Goal: Communication & Community: Answer question/provide support

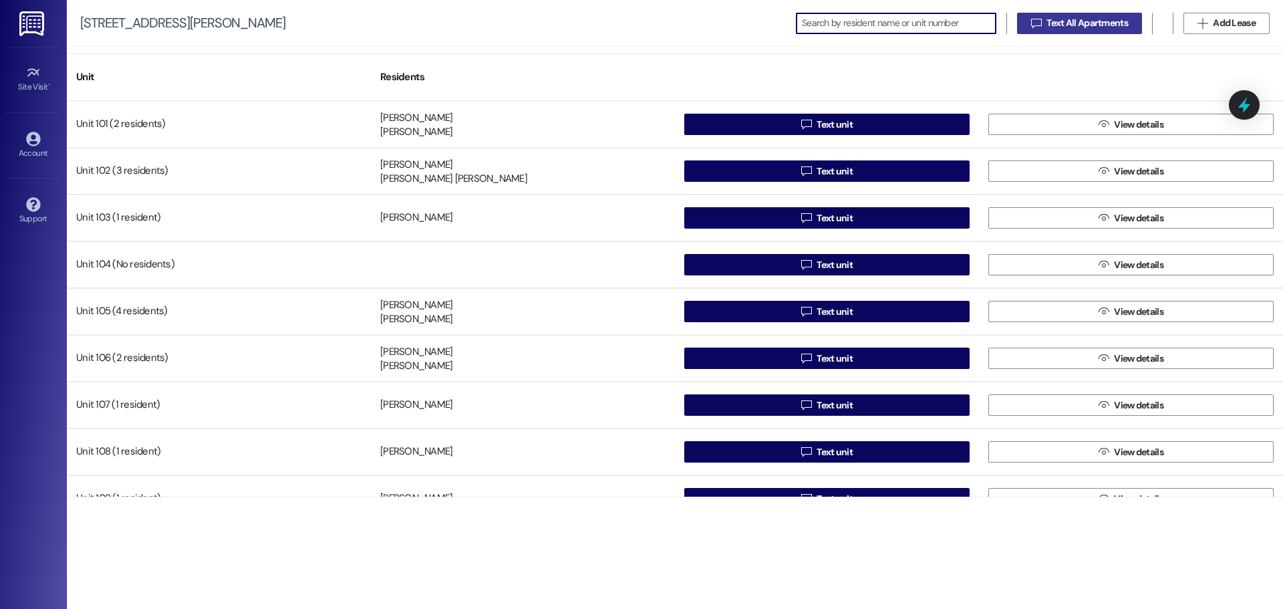
click at [1114, 27] on span "Text All Apartments" at bounding box center [1088, 23] width 82 height 14
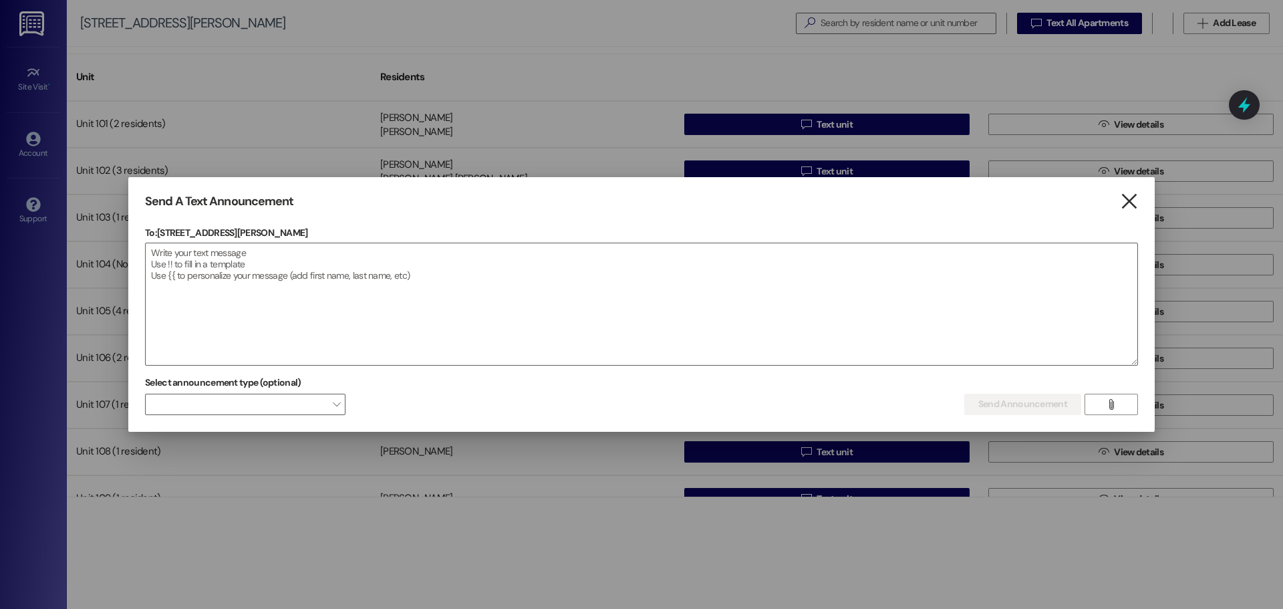
click at [1128, 204] on icon "" at bounding box center [1129, 202] width 18 height 14
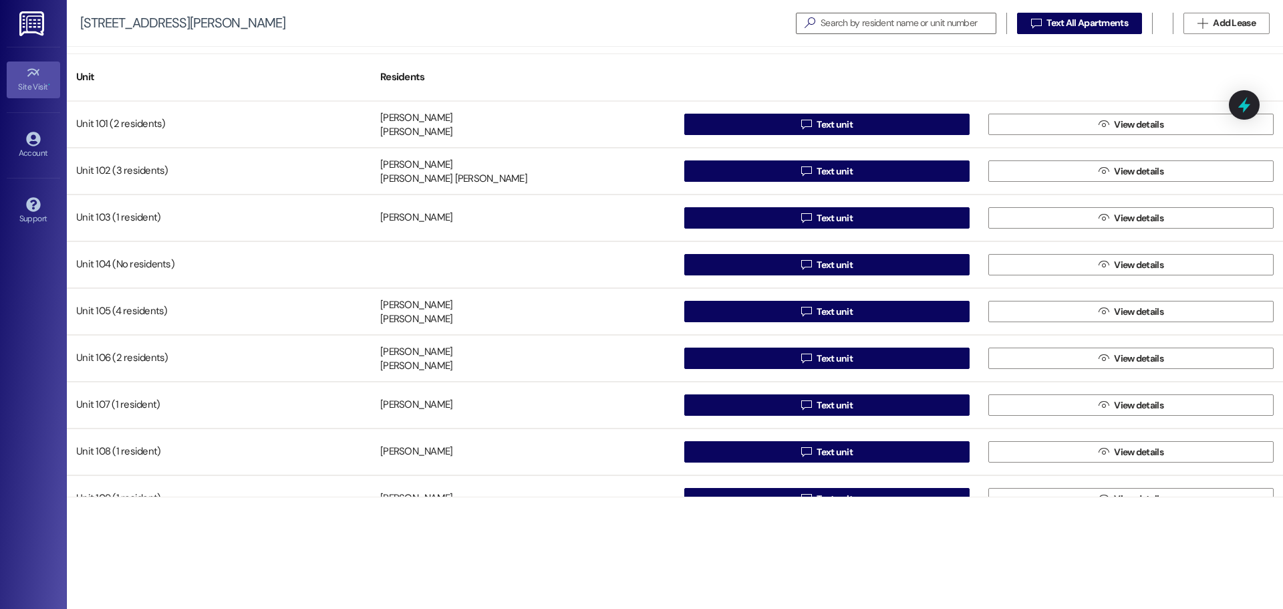
click at [48, 87] on span "•" at bounding box center [49, 84] width 2 height 9
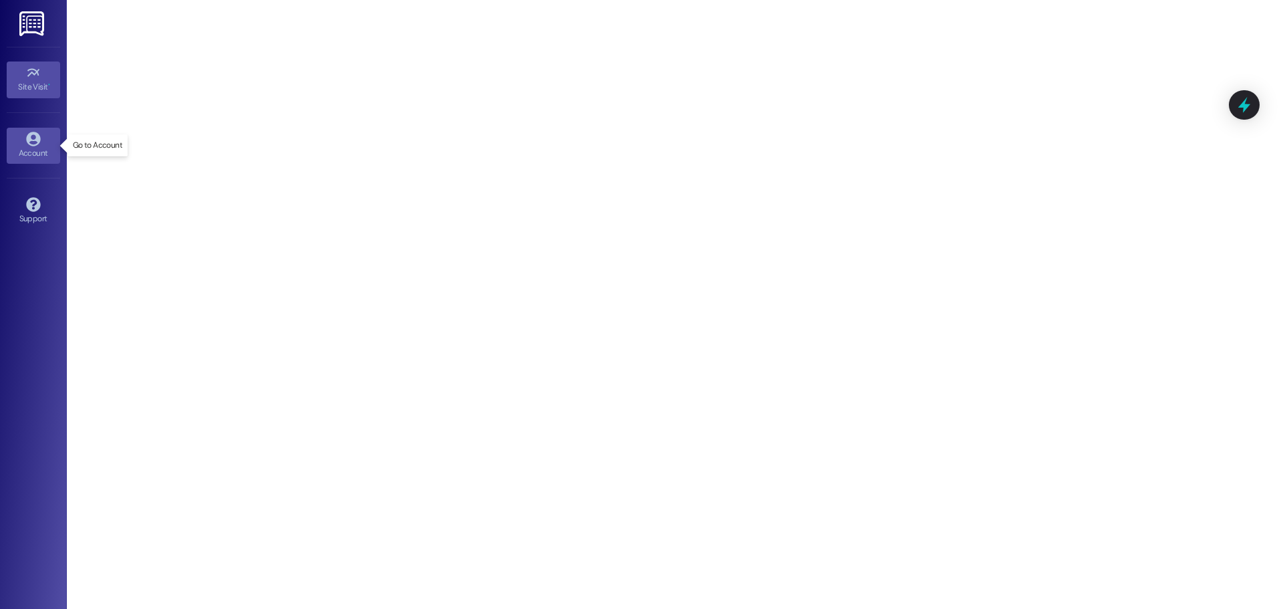
click at [31, 150] on div "Account" at bounding box center [33, 152] width 67 height 13
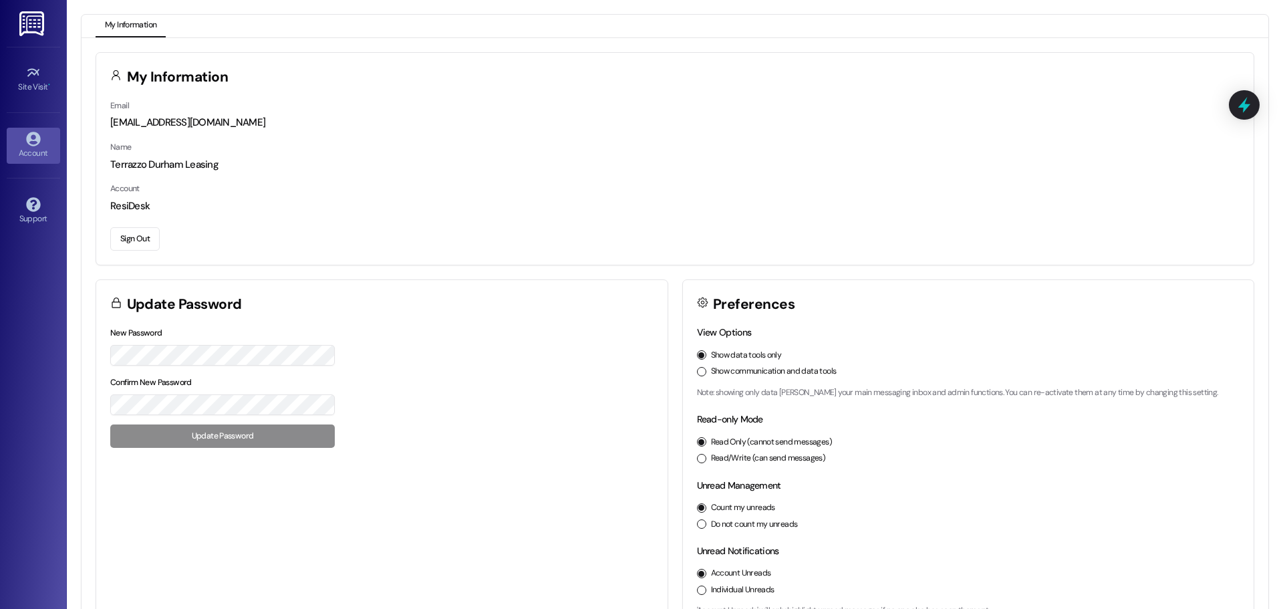
click at [36, 33] on img at bounding box center [32, 23] width 27 height 25
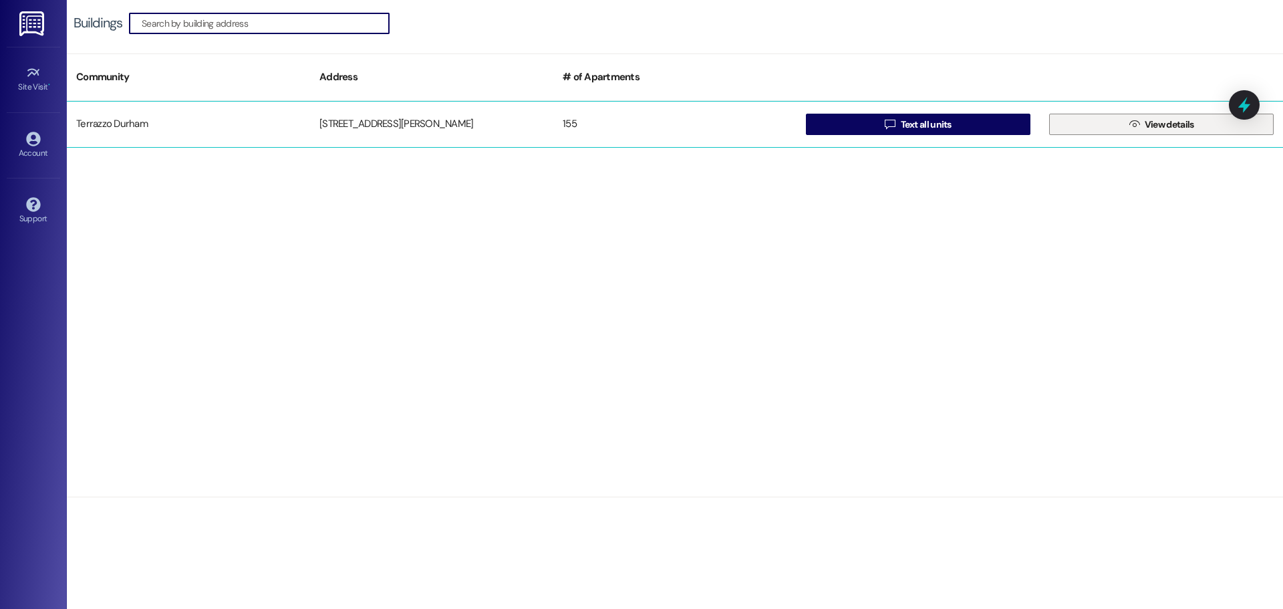
click at [1105, 122] on button " View details" at bounding box center [1161, 124] width 225 height 21
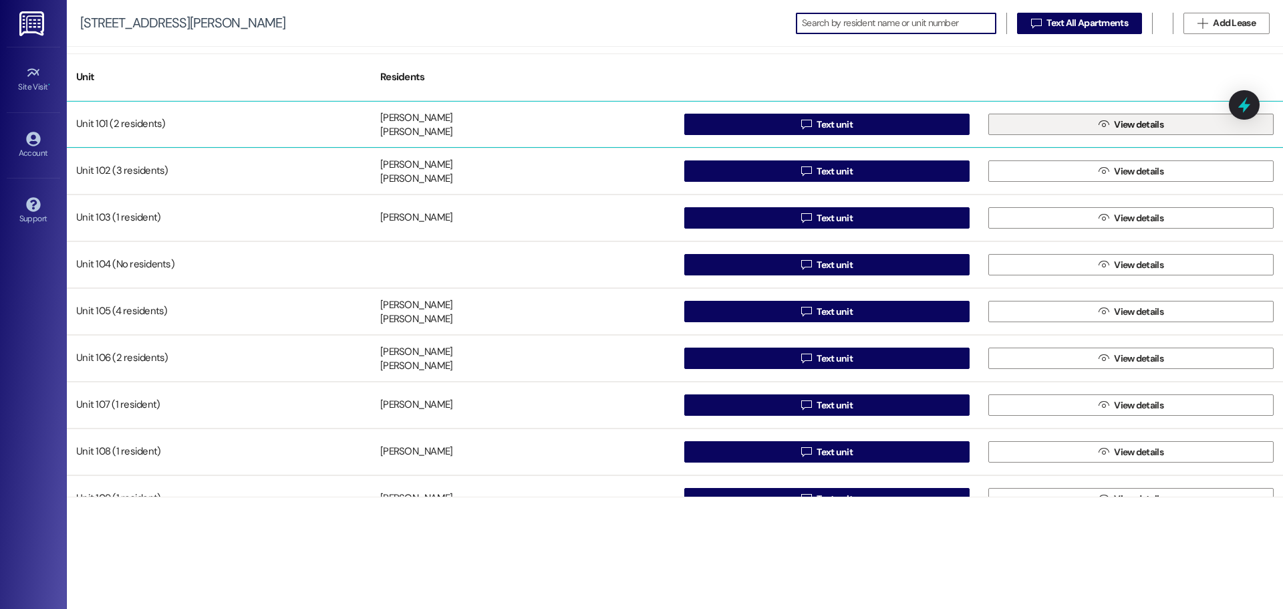
click at [1102, 129] on icon "" at bounding box center [1104, 124] width 10 height 11
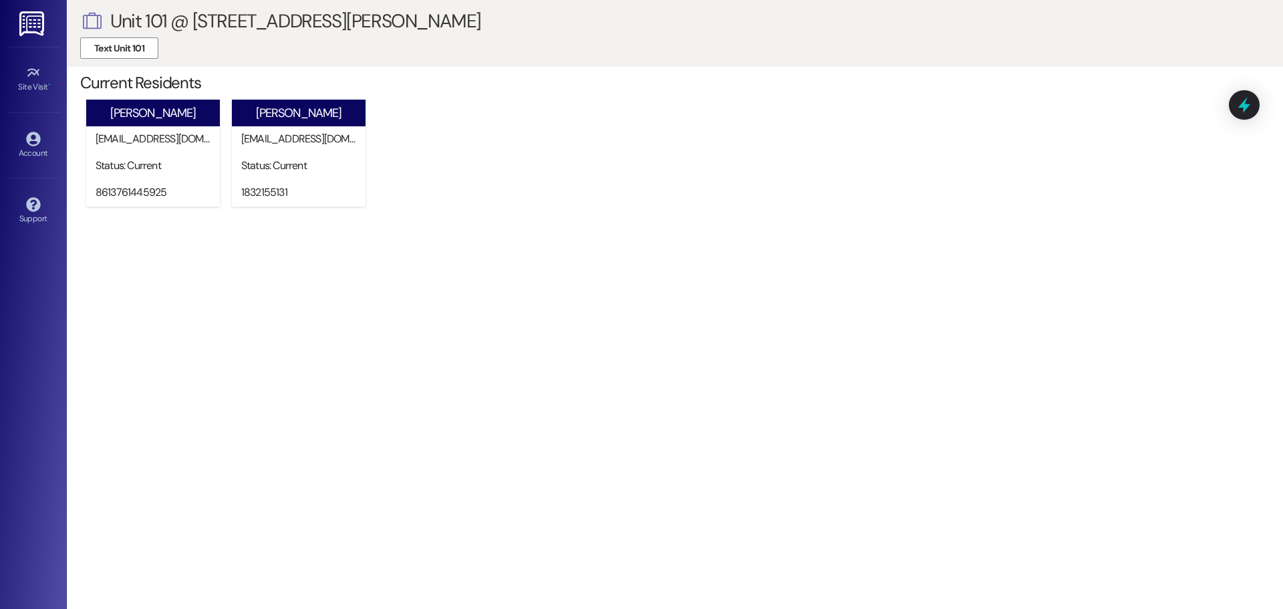
click at [37, 16] on img at bounding box center [32, 23] width 27 height 25
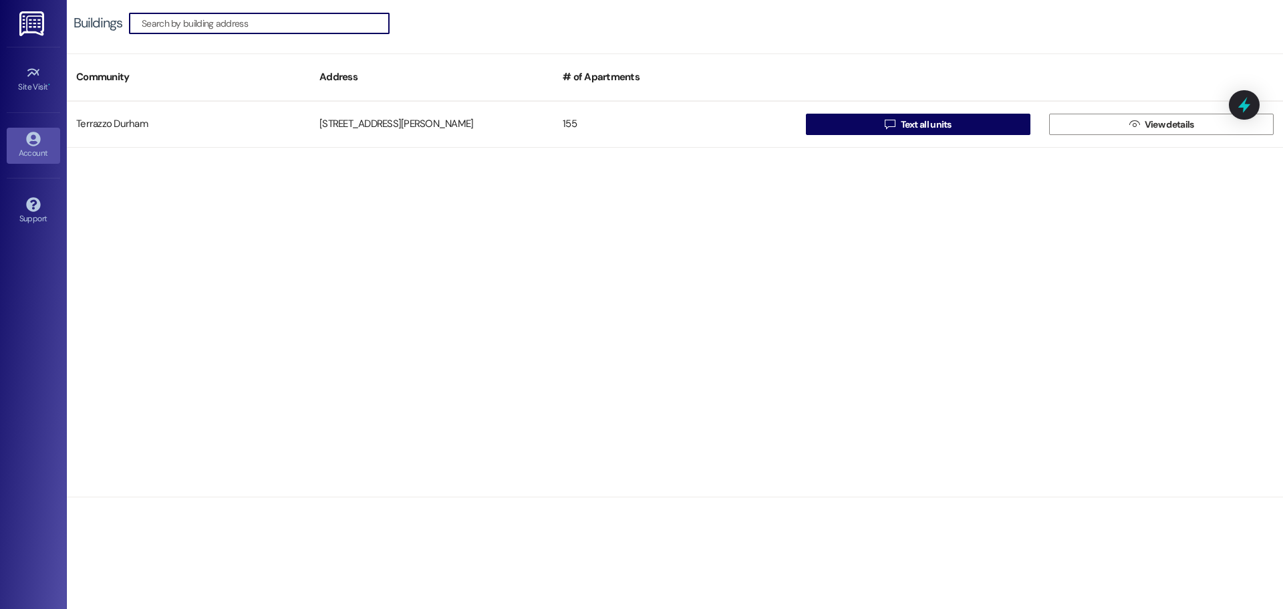
click at [43, 152] on div "Account" at bounding box center [33, 152] width 67 height 13
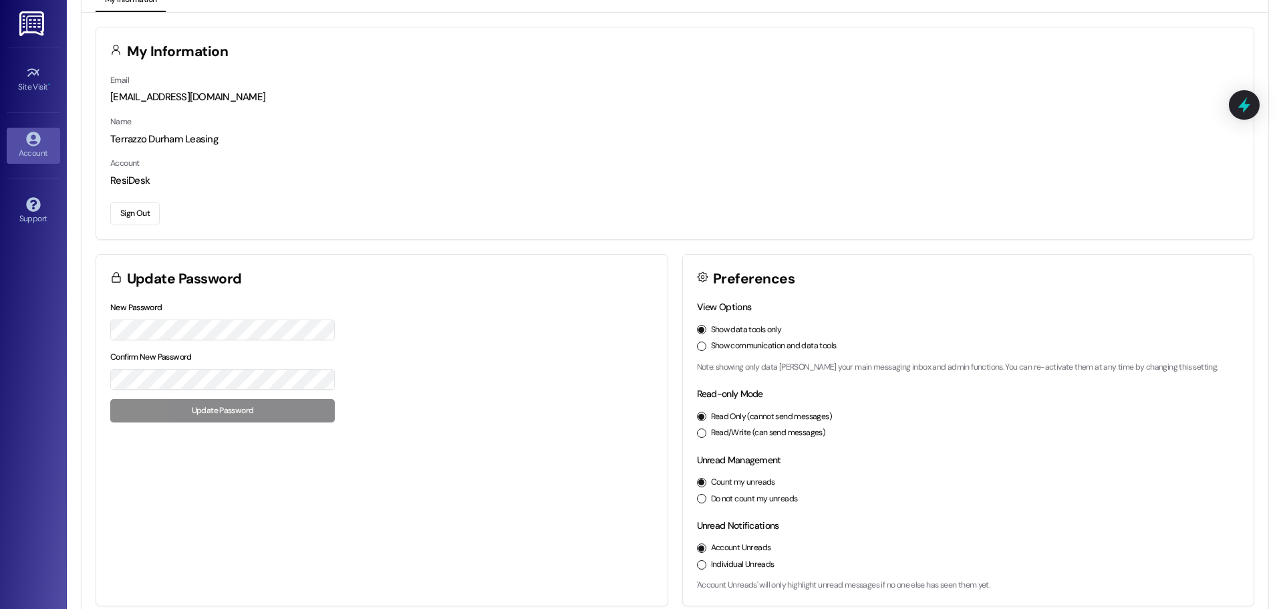
scroll to position [37, 0]
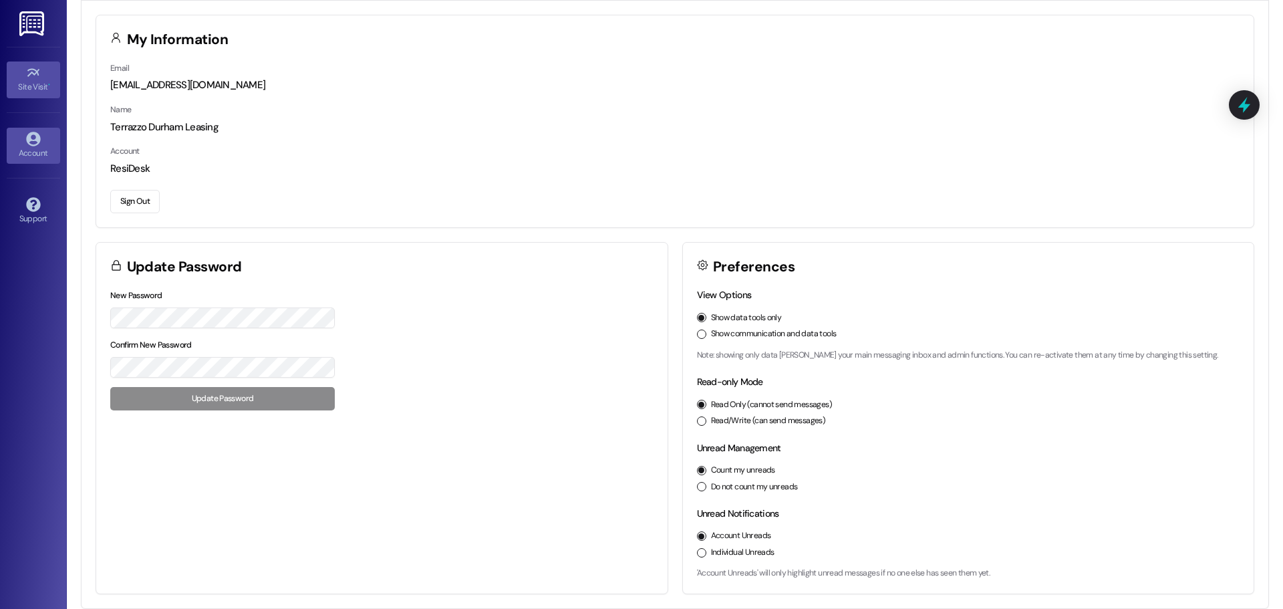
click at [37, 76] on icon at bounding box center [33, 73] width 15 height 15
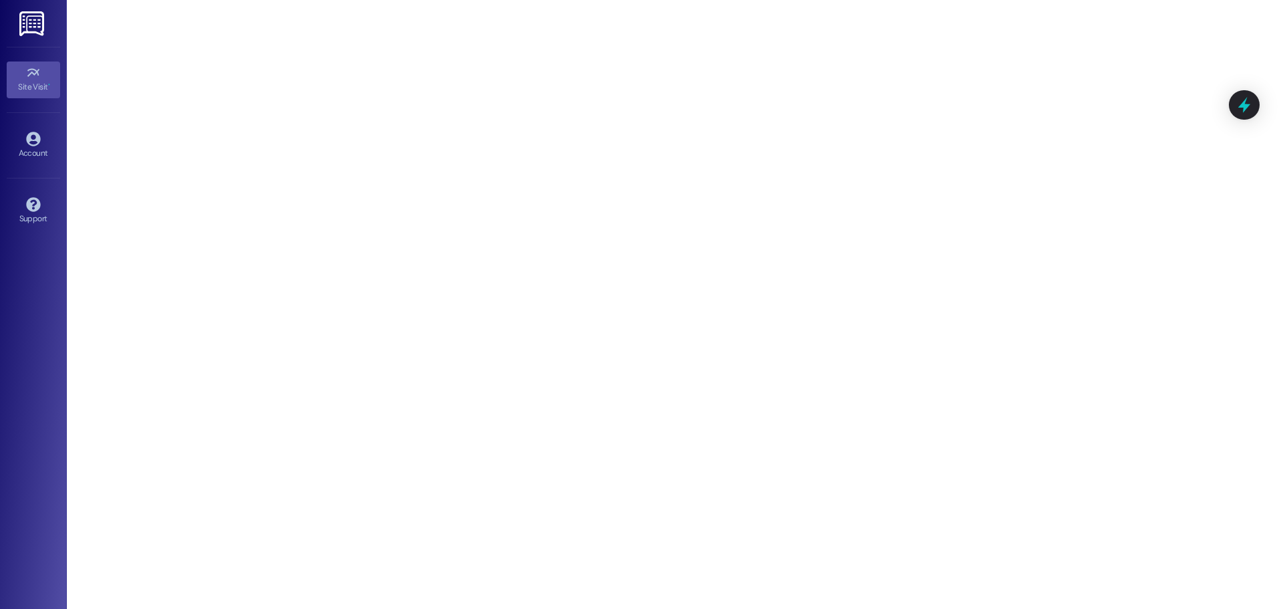
click at [37, 32] on img at bounding box center [32, 23] width 27 height 25
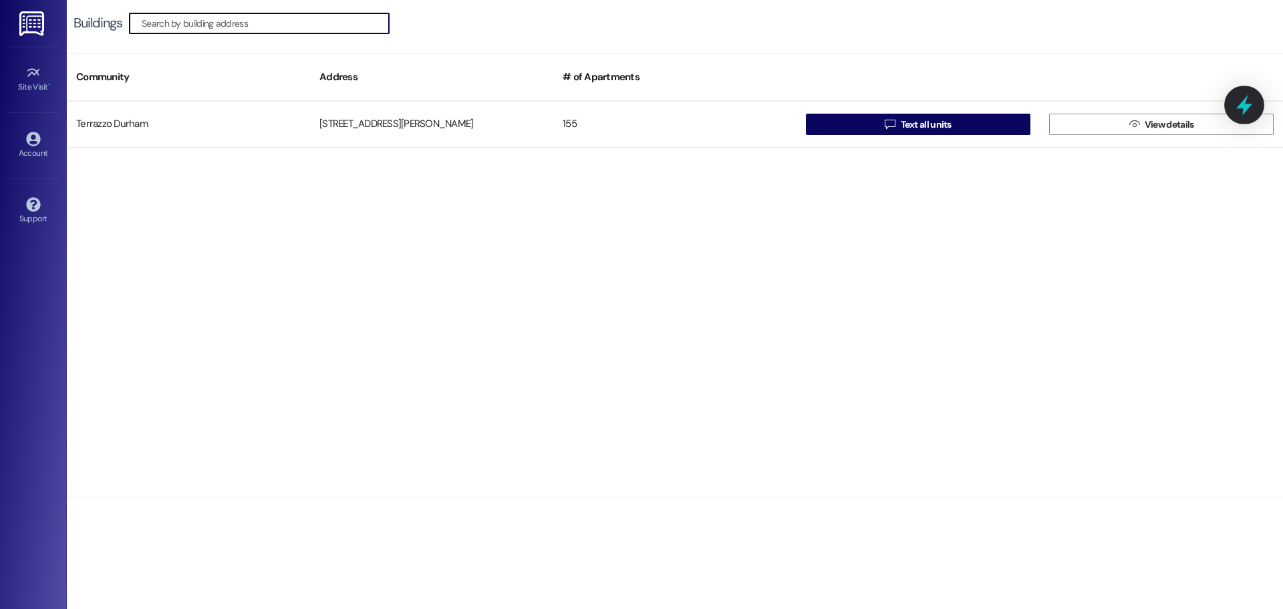
click at [1240, 104] on icon at bounding box center [1244, 105] width 23 height 23
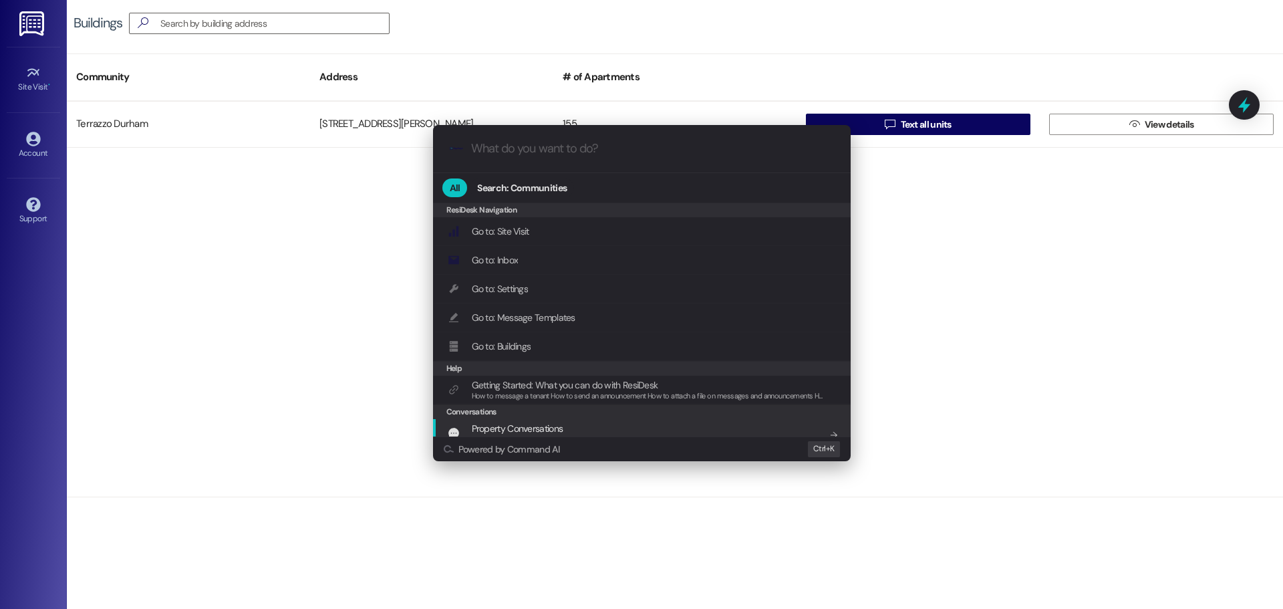
click at [550, 426] on span "Property Conversations" at bounding box center [518, 428] width 92 height 12
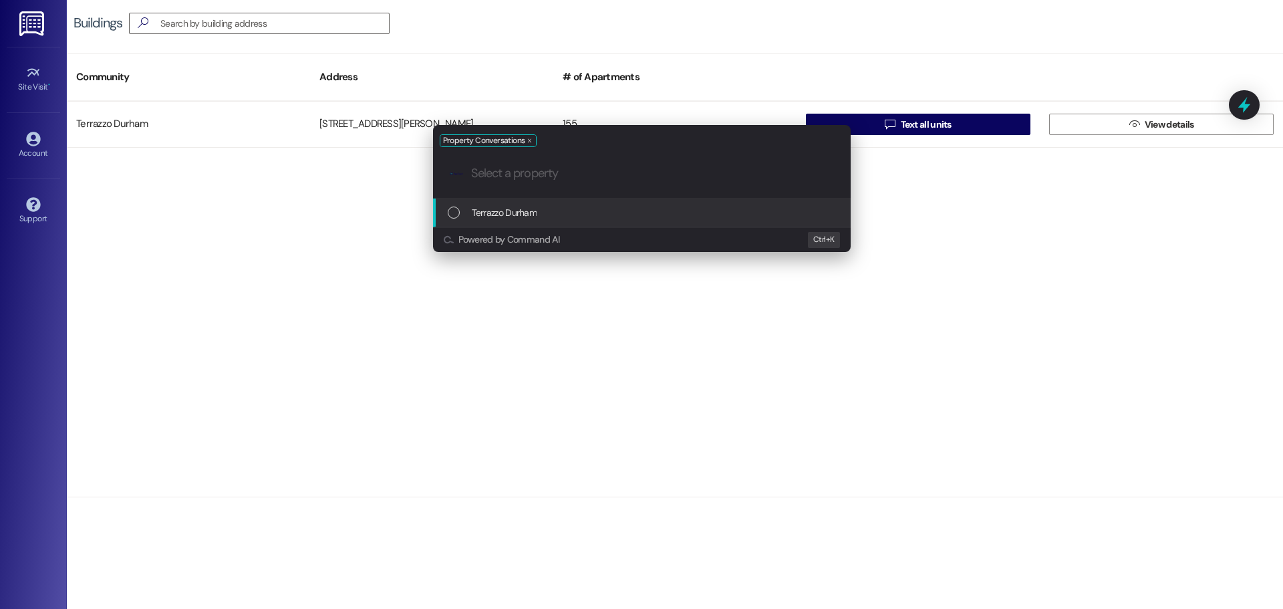
click at [458, 215] on div "List of options" at bounding box center [454, 213] width 12 height 12
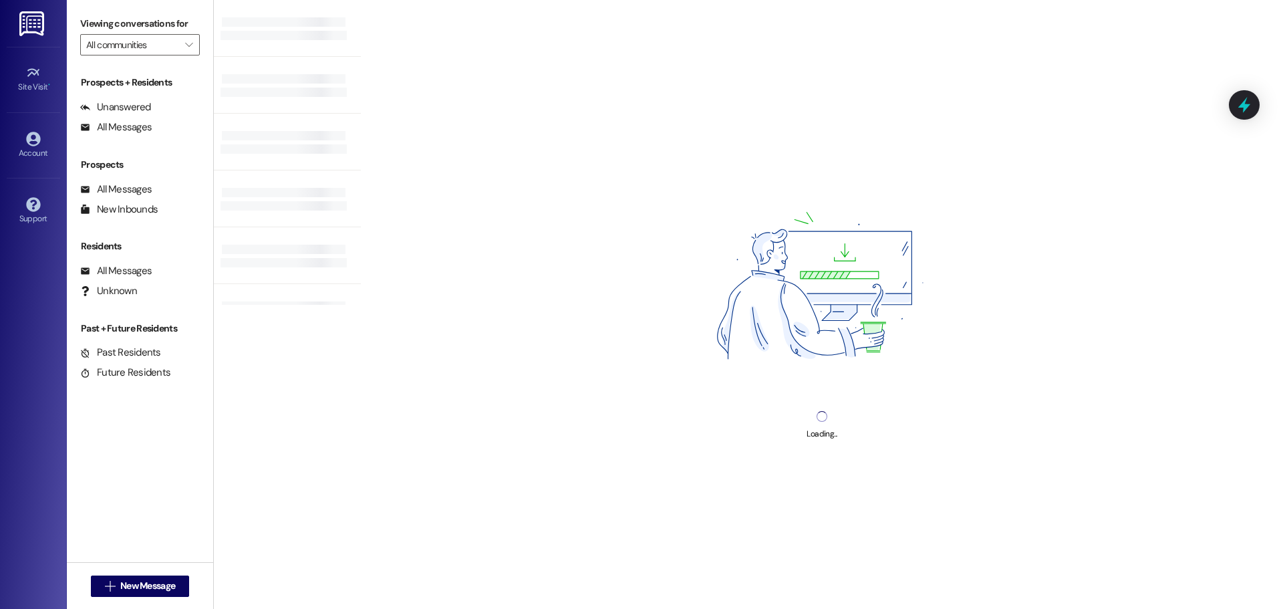
type input "Terrazzo Durham"
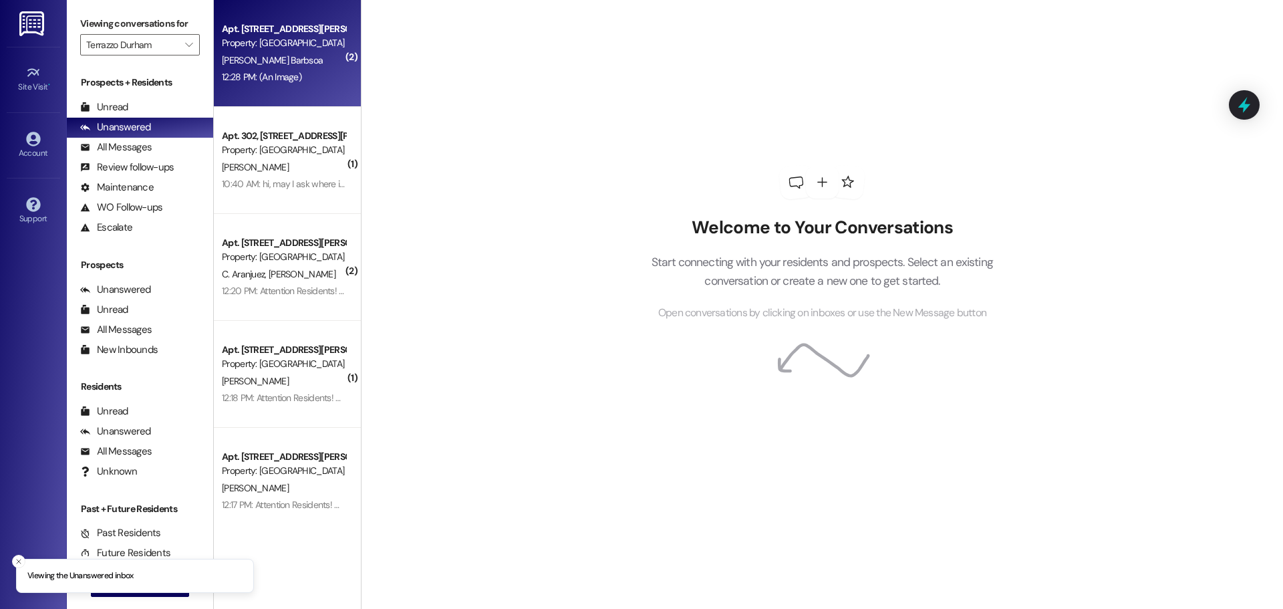
click at [260, 84] on div "12:28 PM: (An Image) 12:28 PM: (An Image)" at bounding box center [284, 77] width 126 height 17
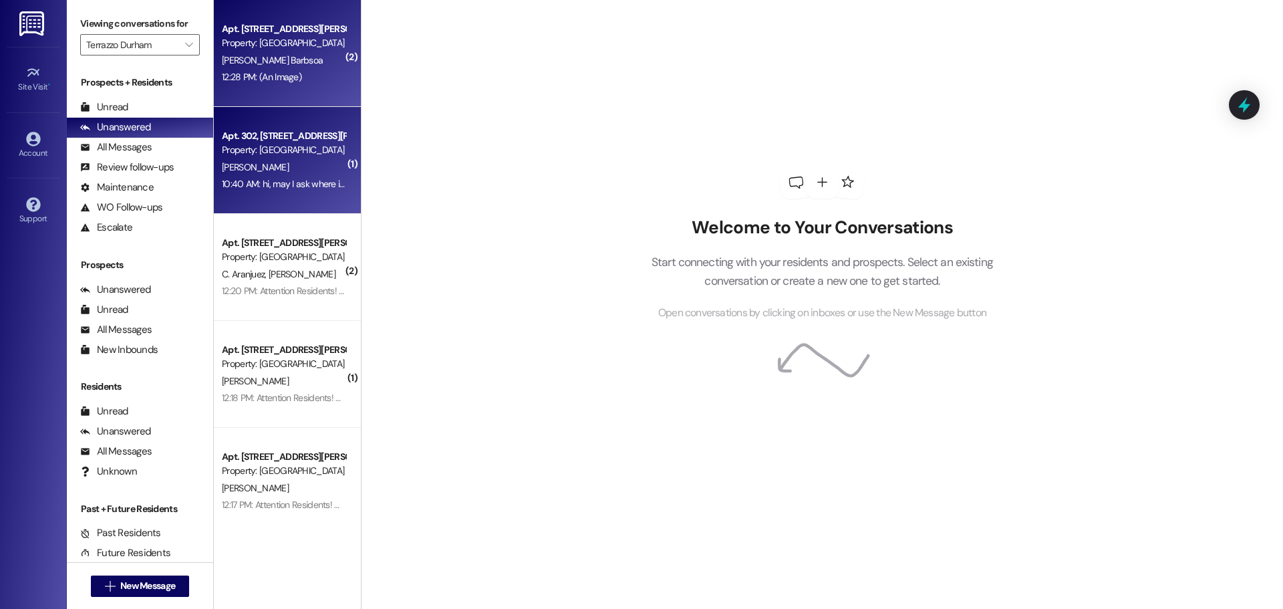
click at [273, 186] on div "10:40 AM: hi, may I ask where is the guest parking? 10:40 AM: hi, may I ask whe…" at bounding box center [320, 184] width 196 height 12
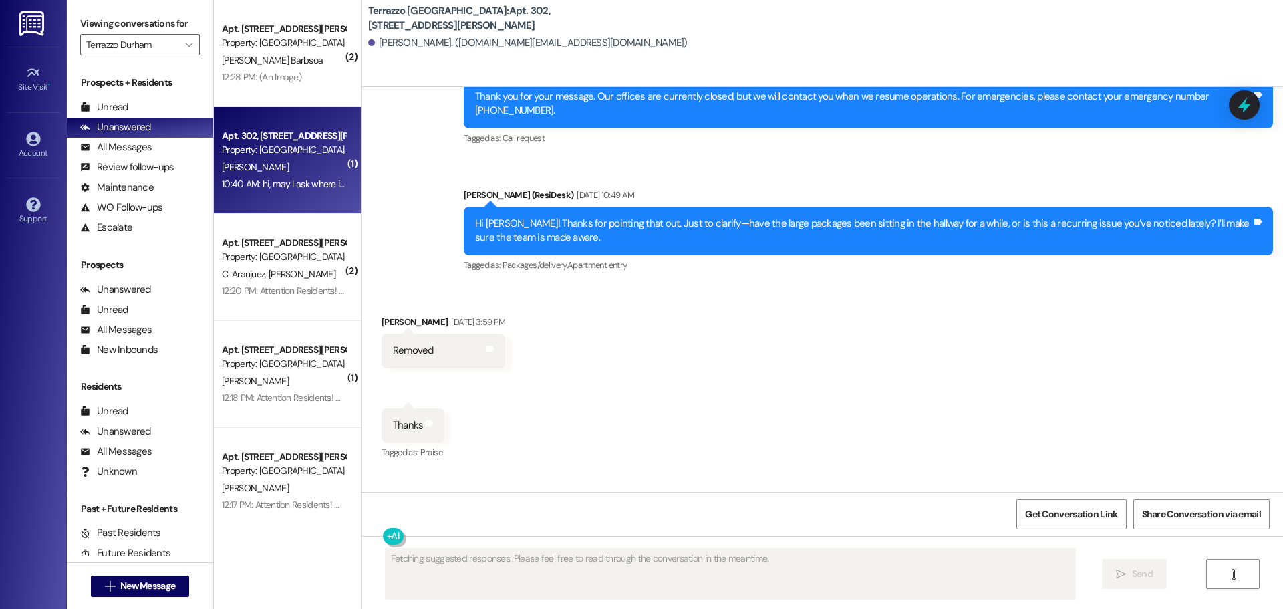
scroll to position [479, 0]
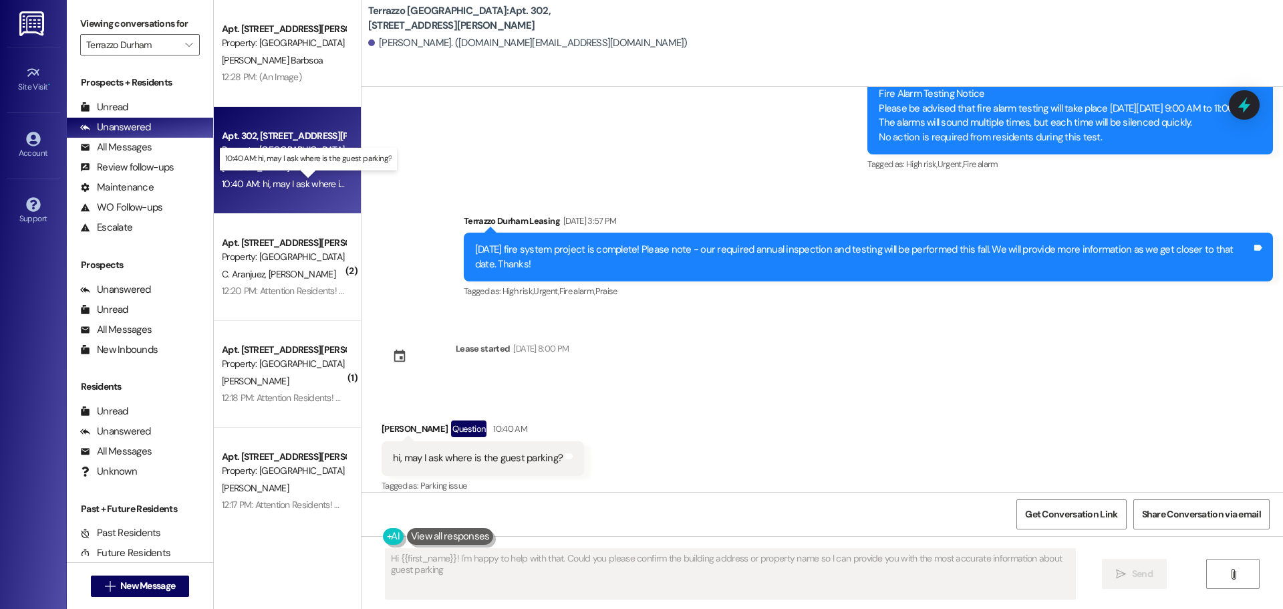
type textarea "Hi {{first_name}}! I'm happy to help with that. Could you please confirm the bu…"
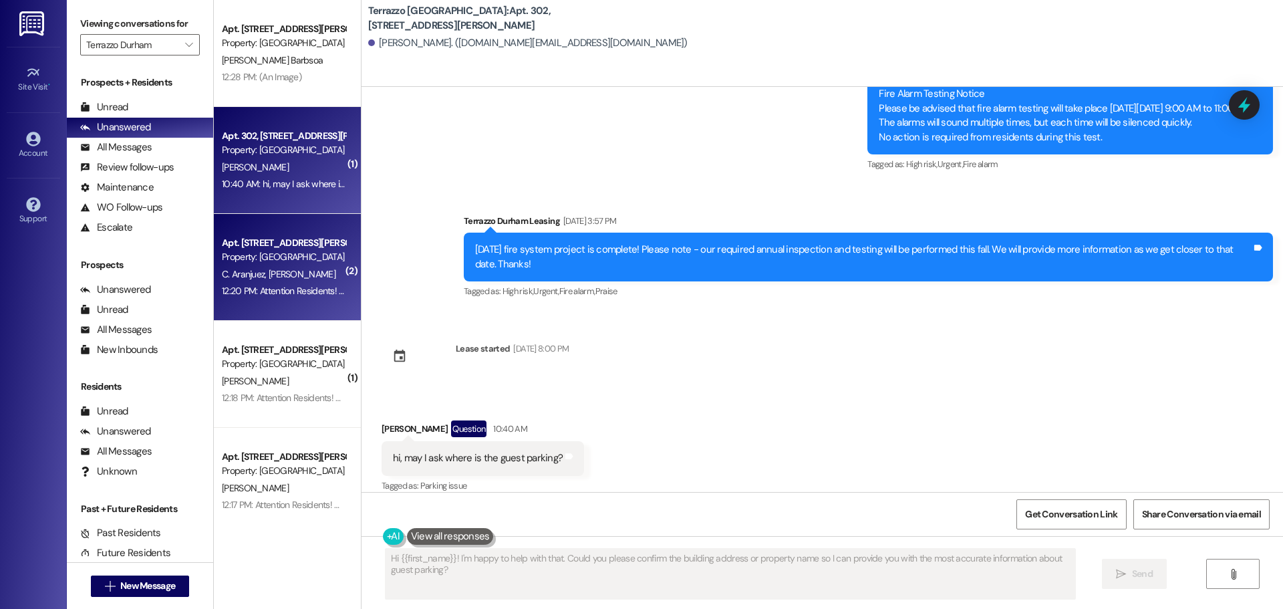
click at [275, 265] on div "Apt. [STREET_ADDRESS][PERSON_NAME] Property: [GEOGRAPHIC_DATA]" at bounding box center [284, 250] width 126 height 31
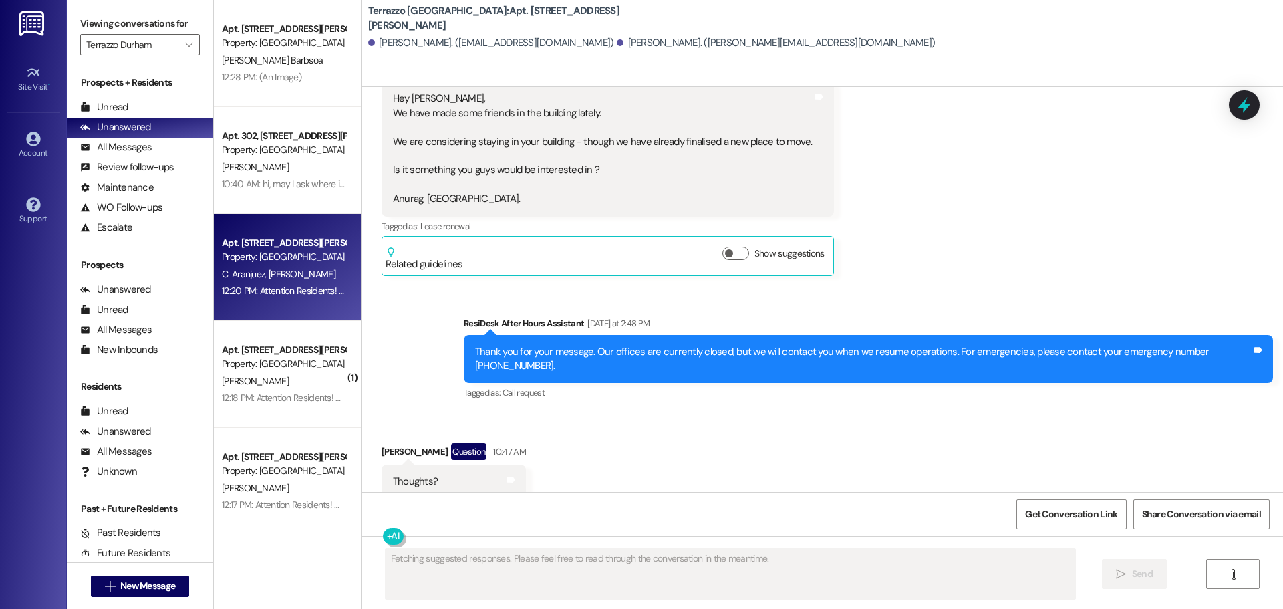
scroll to position [3255, 0]
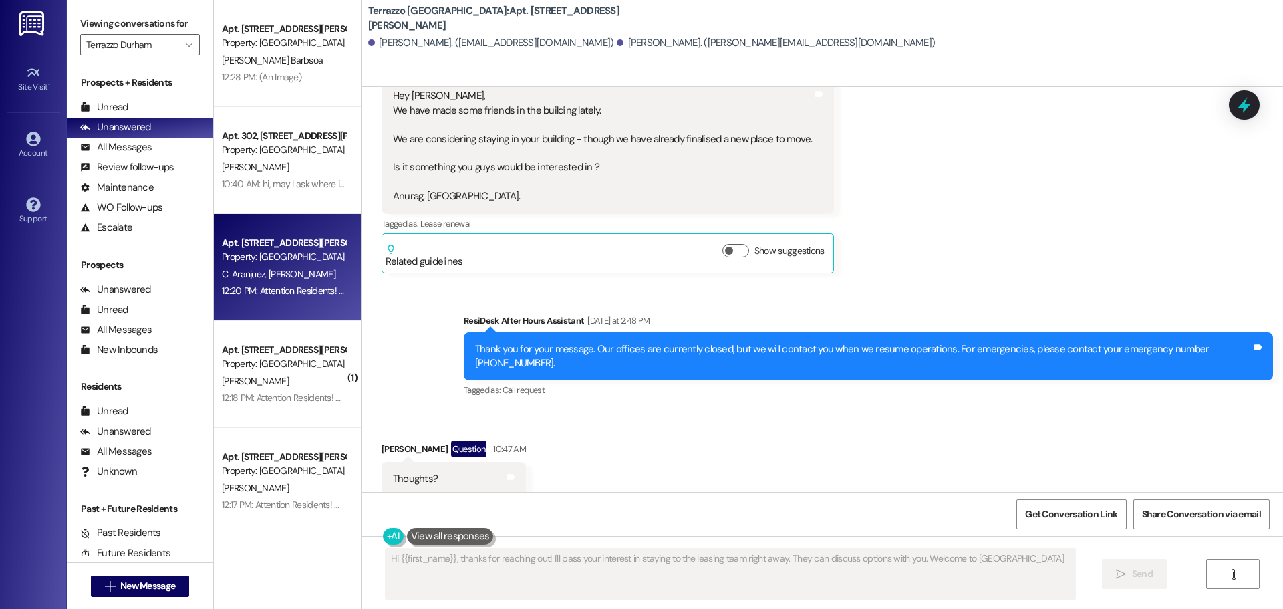
type textarea "Hi {{first_name}}, thanks for reaching out! I'll pass your interest in staying …"
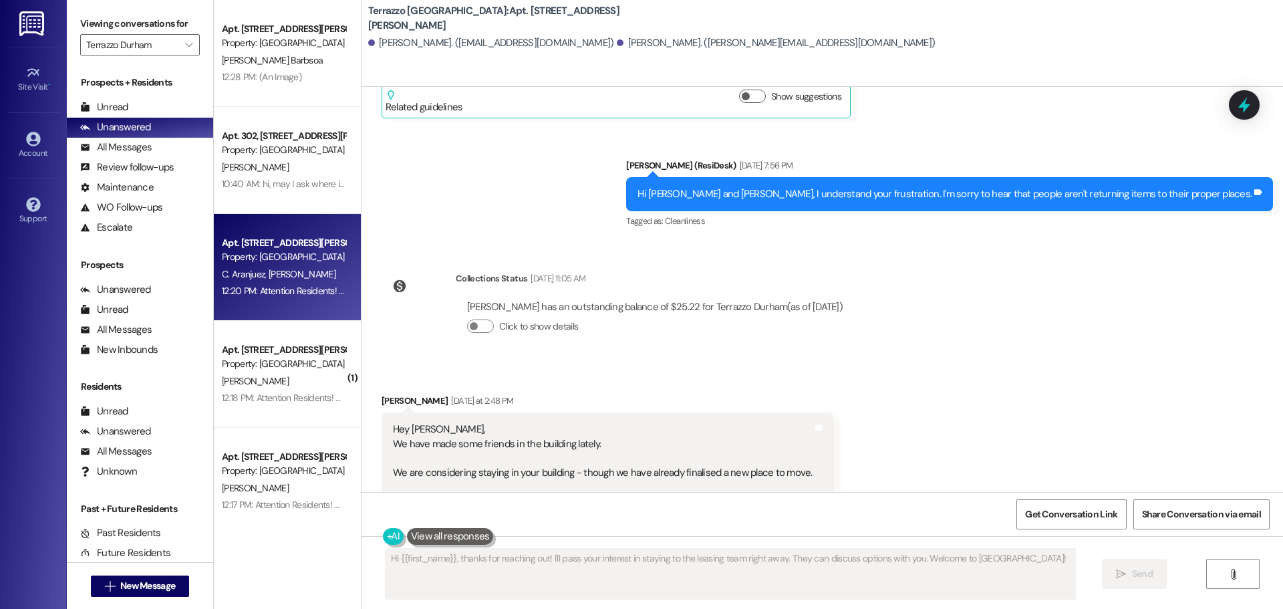
scroll to position [2921, 0]
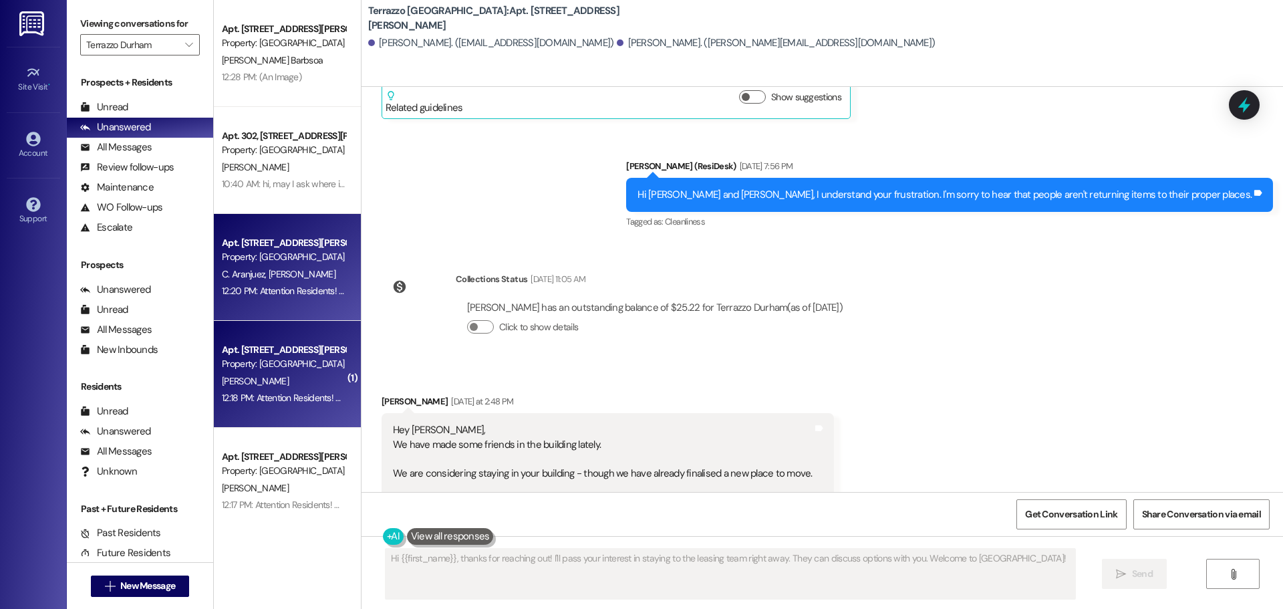
click at [277, 409] on div "Apt. 304, [STREET_ADDRESS][PERSON_NAME] Property: Terrazzo [GEOGRAPHIC_DATA][PE…" at bounding box center [287, 374] width 147 height 107
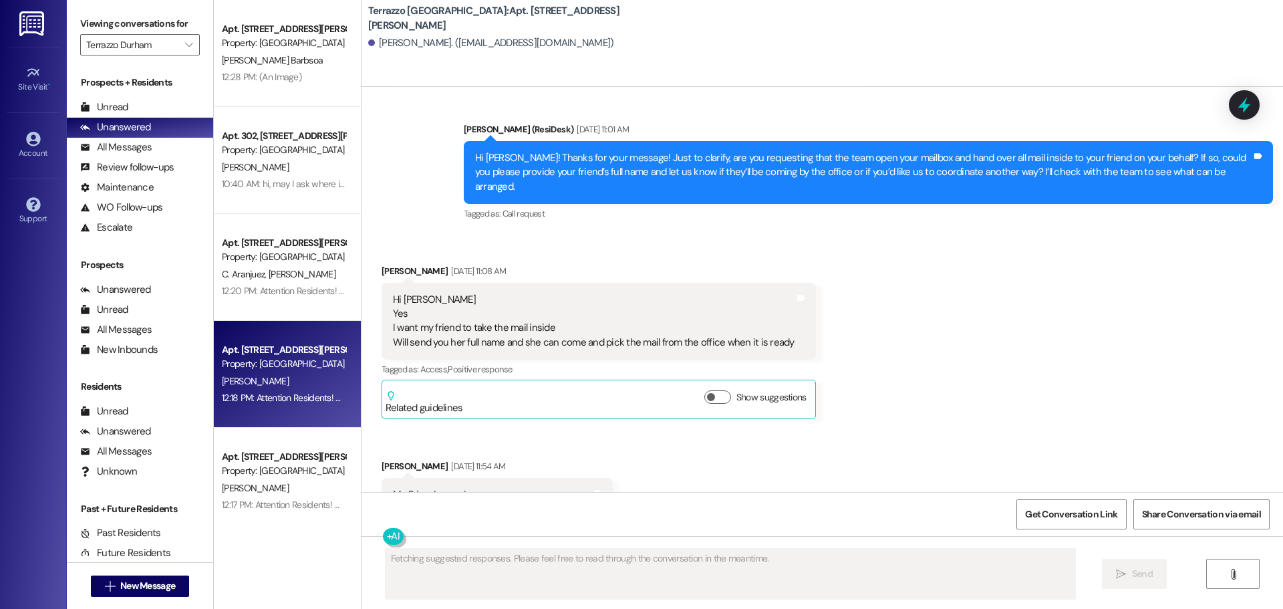
scroll to position [3304, 0]
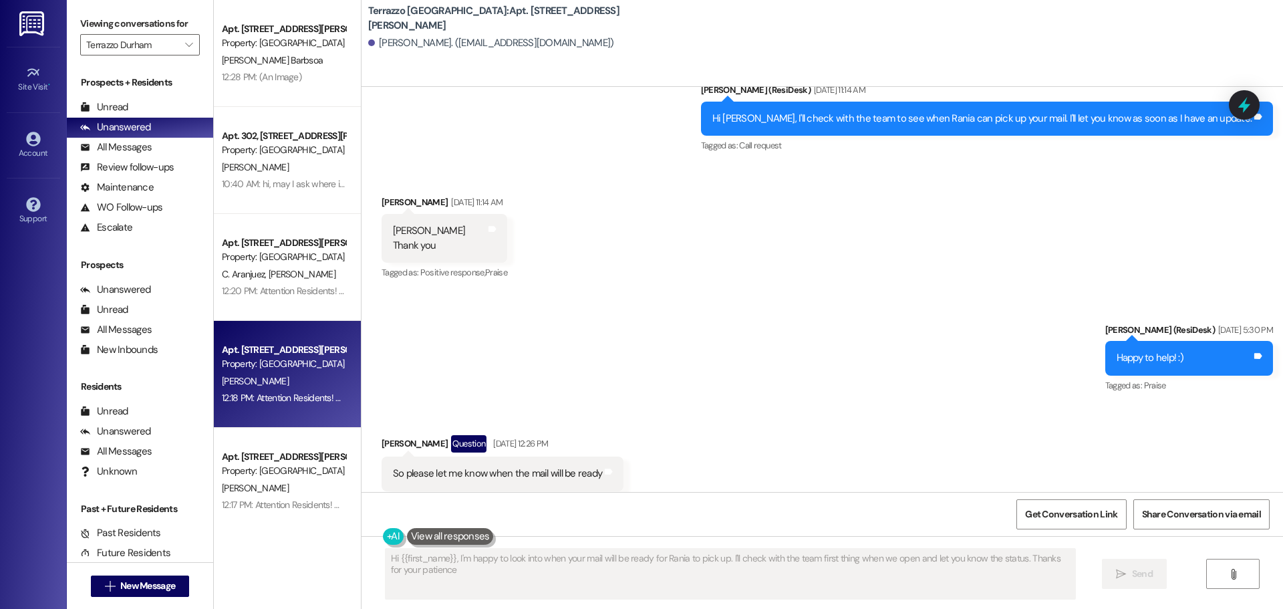
type textarea "Hi {{first_name}}, I'm happy to look into when your mail will be ready for Rani…"
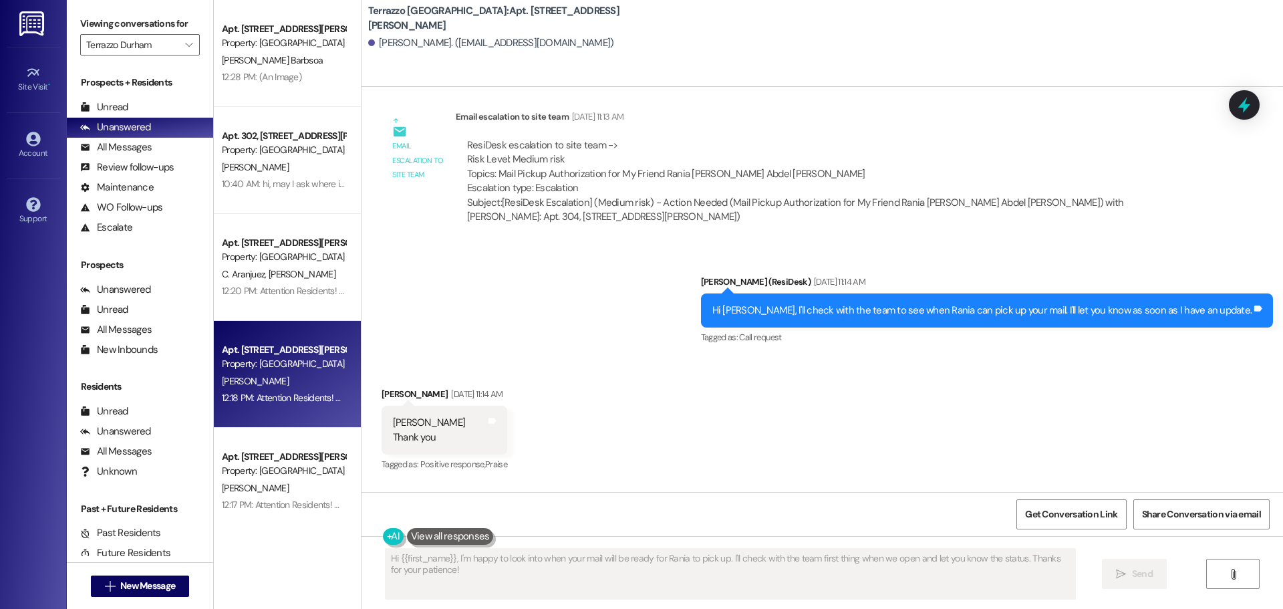
scroll to position [3170, 0]
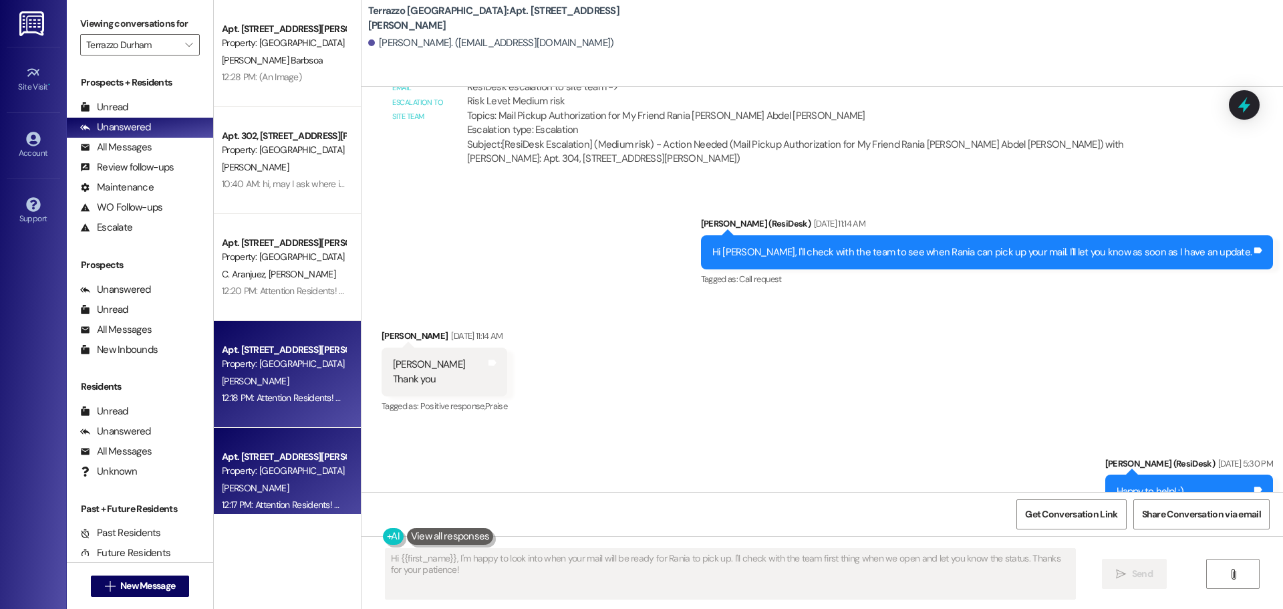
click at [279, 495] on div "[PERSON_NAME]" at bounding box center [284, 488] width 126 height 17
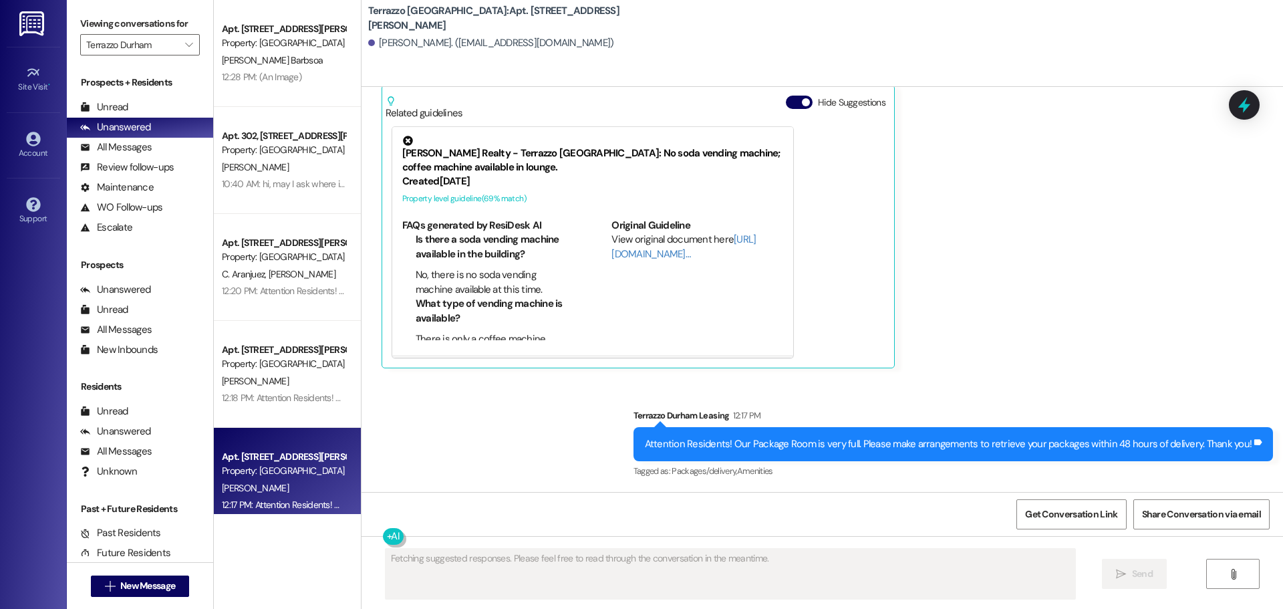
scroll to position [2128, 0]
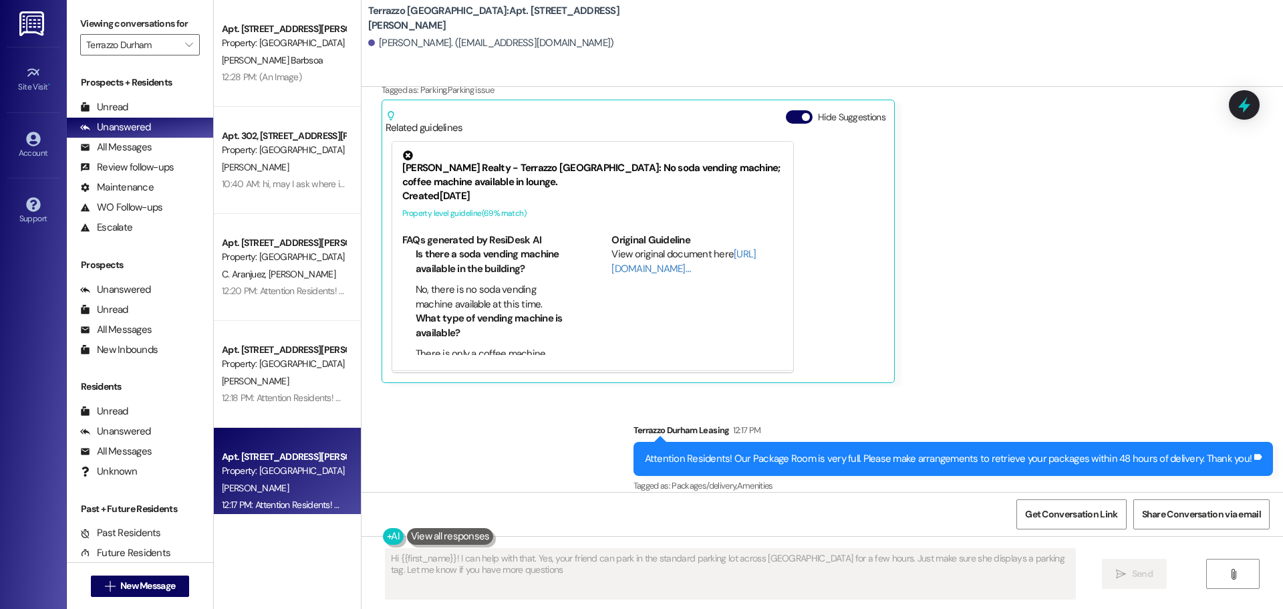
type textarea "Hi {{first_name}}! I can help with that. Yes, your friend can park in the stand…"
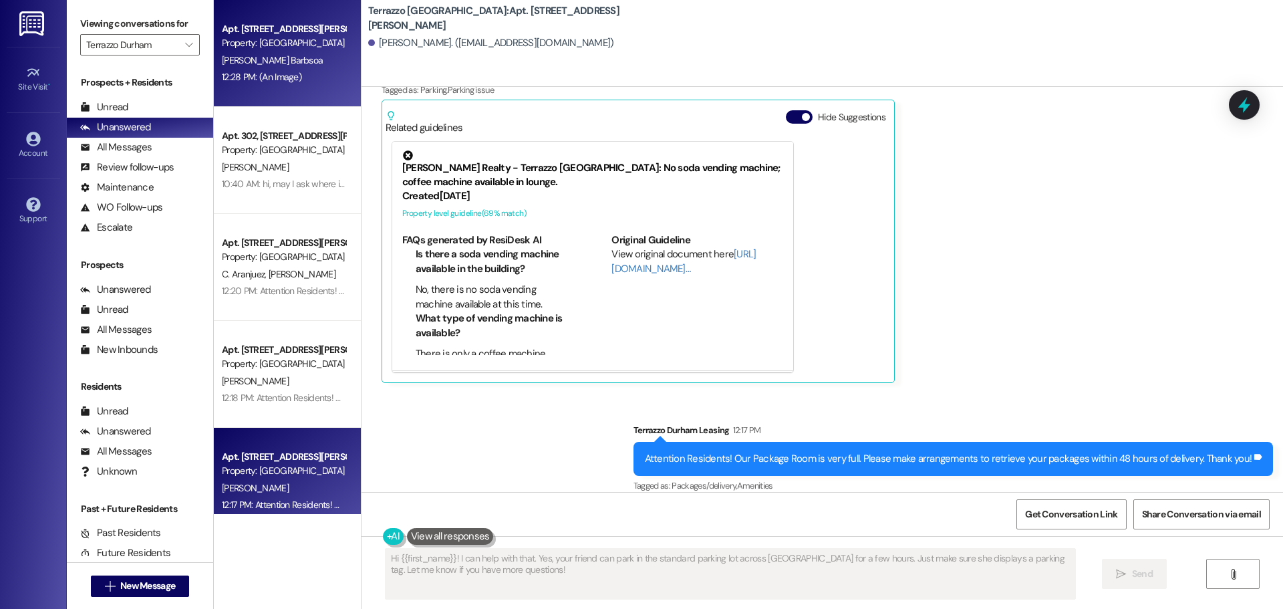
click at [286, 80] on div "12:28 PM: (An Image) 12:28 PM: (An Image)" at bounding box center [262, 77] width 80 height 12
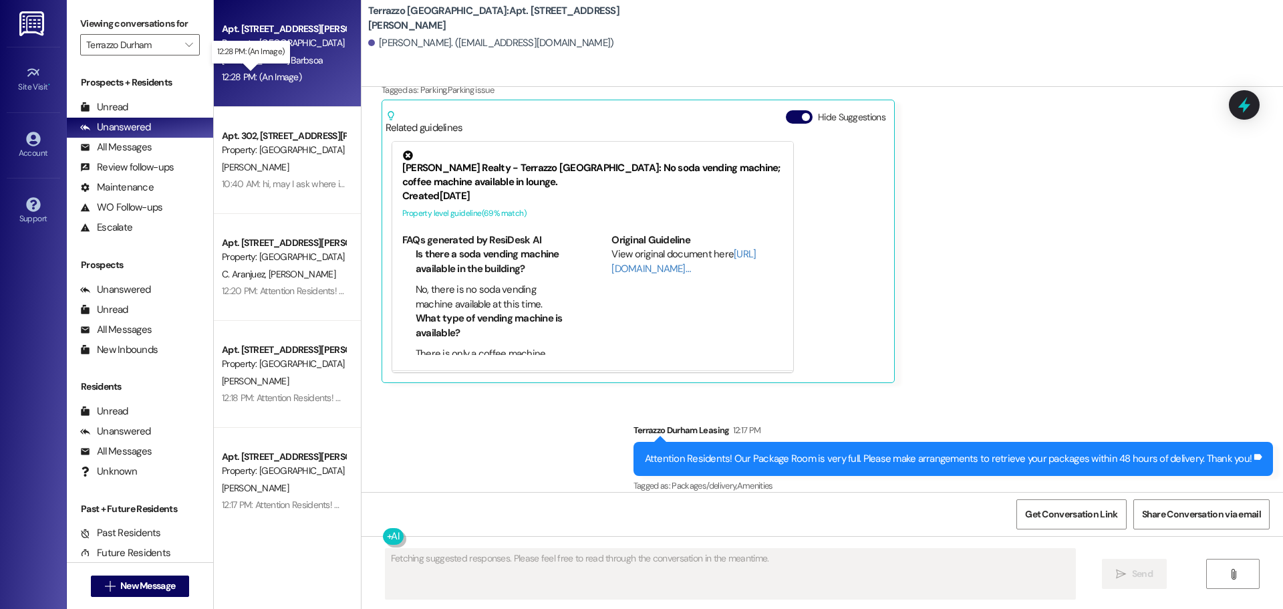
scroll to position [4448, 0]
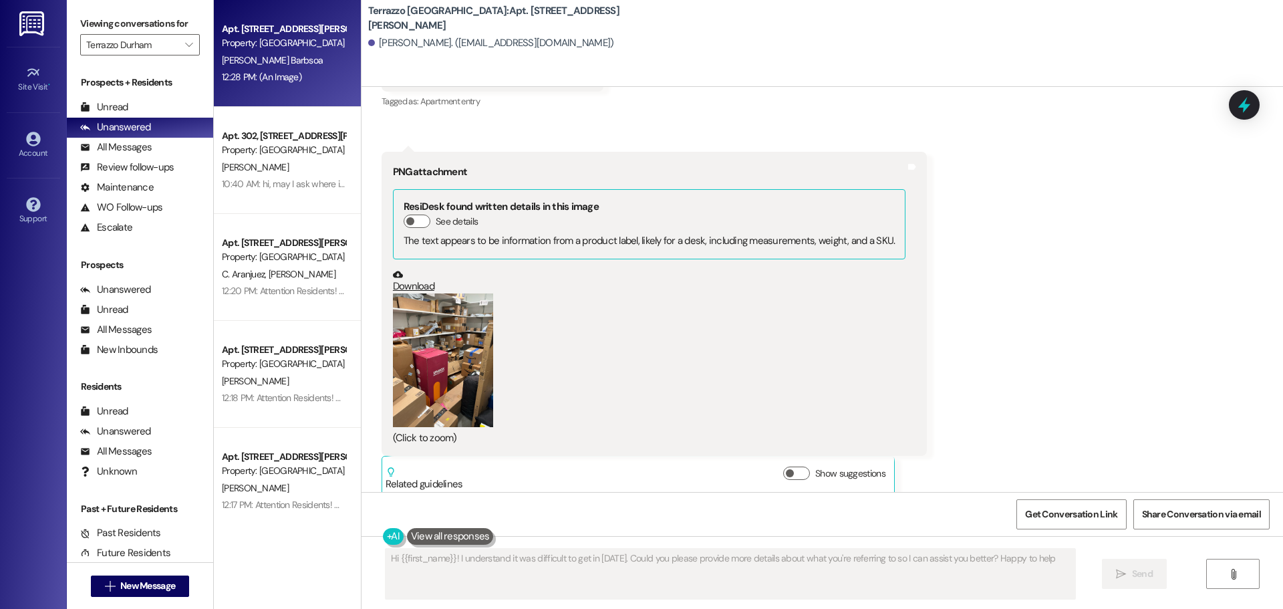
type textarea "Hi {{first_name}}! I understand it was difficult to get in [DATE]. Could you pl…"
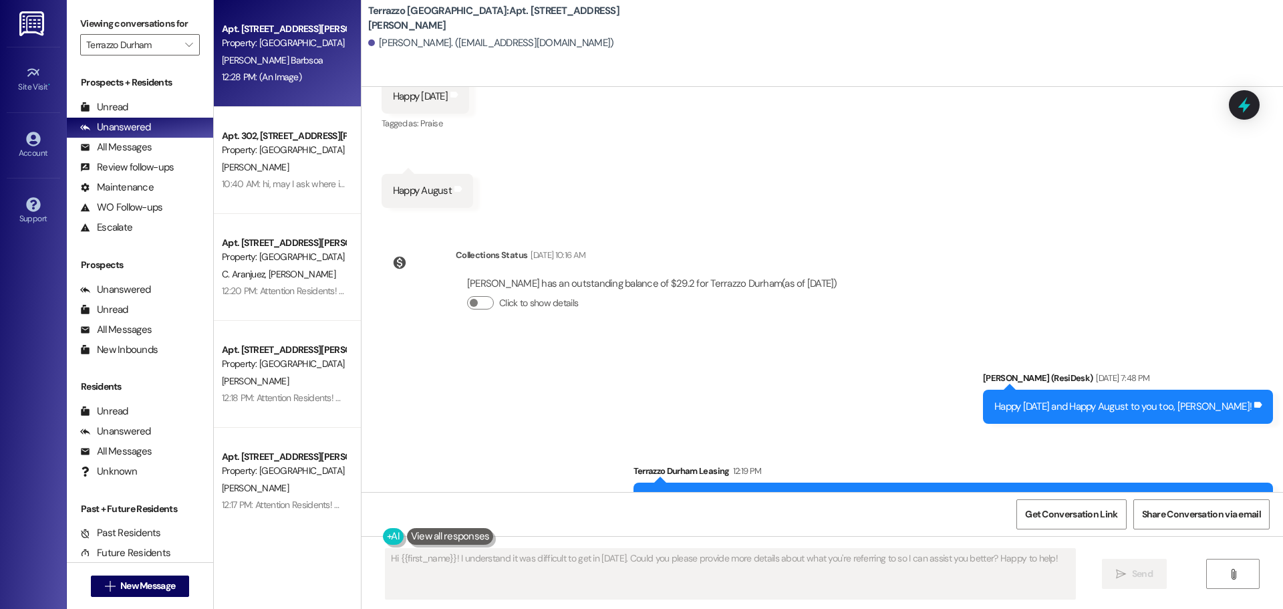
scroll to position [3914, 0]
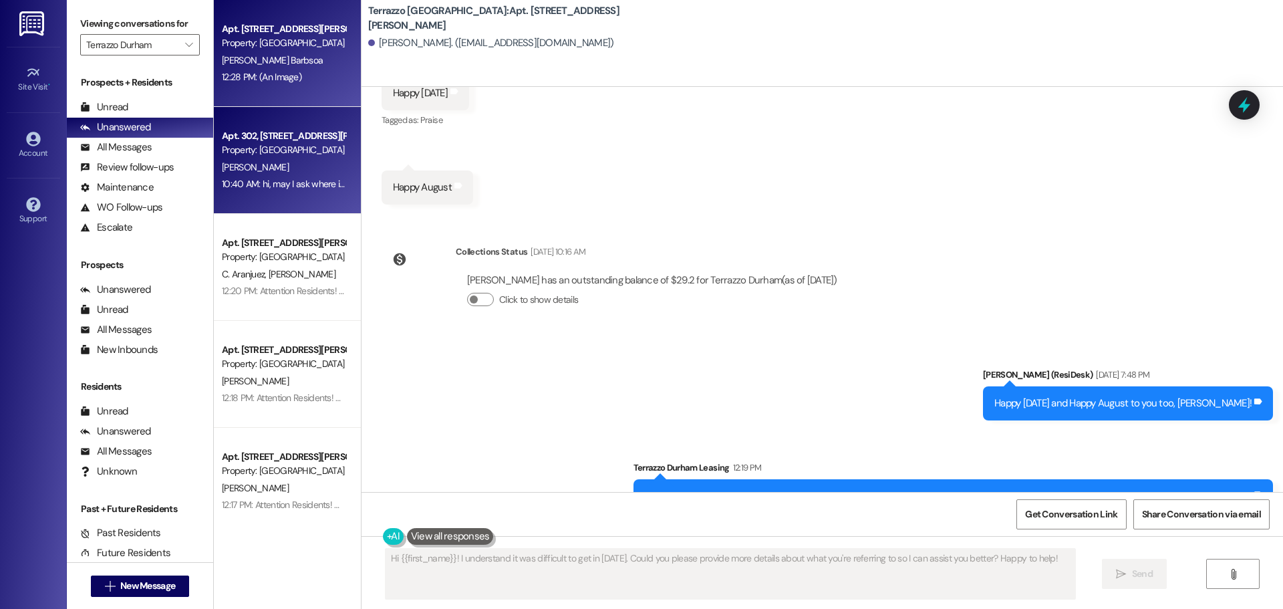
click at [258, 139] on div "Apt. 302, [STREET_ADDRESS][PERSON_NAME]" at bounding box center [284, 136] width 124 height 14
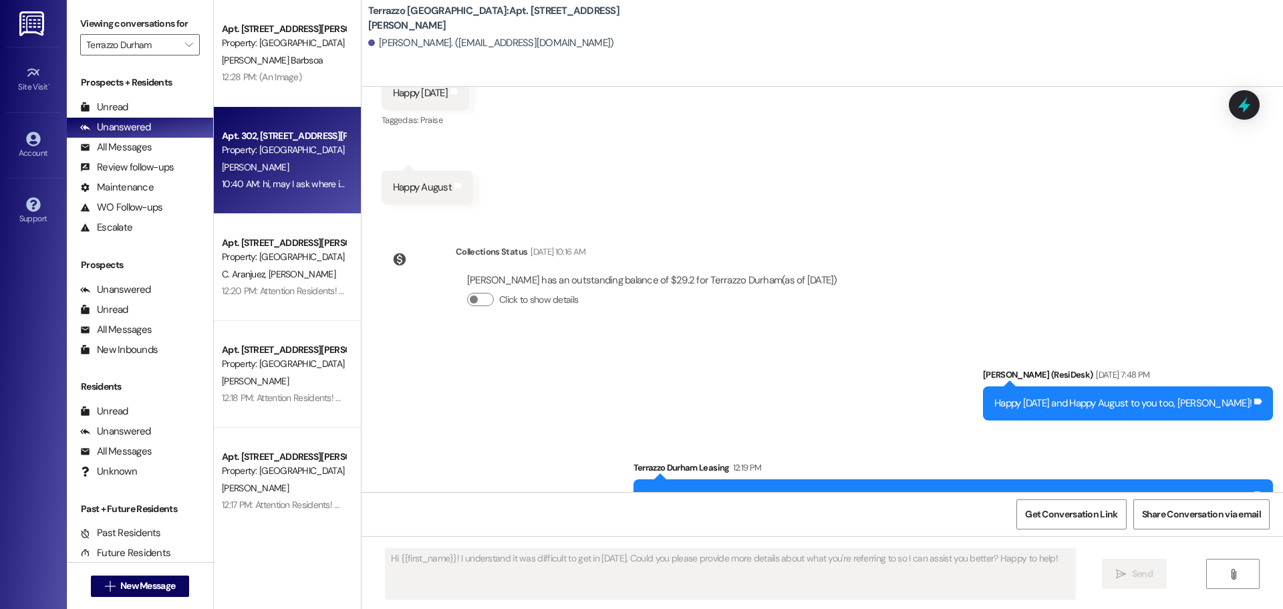
type textarea "Fetching suggested responses. Please feel free to read through the conversation…"
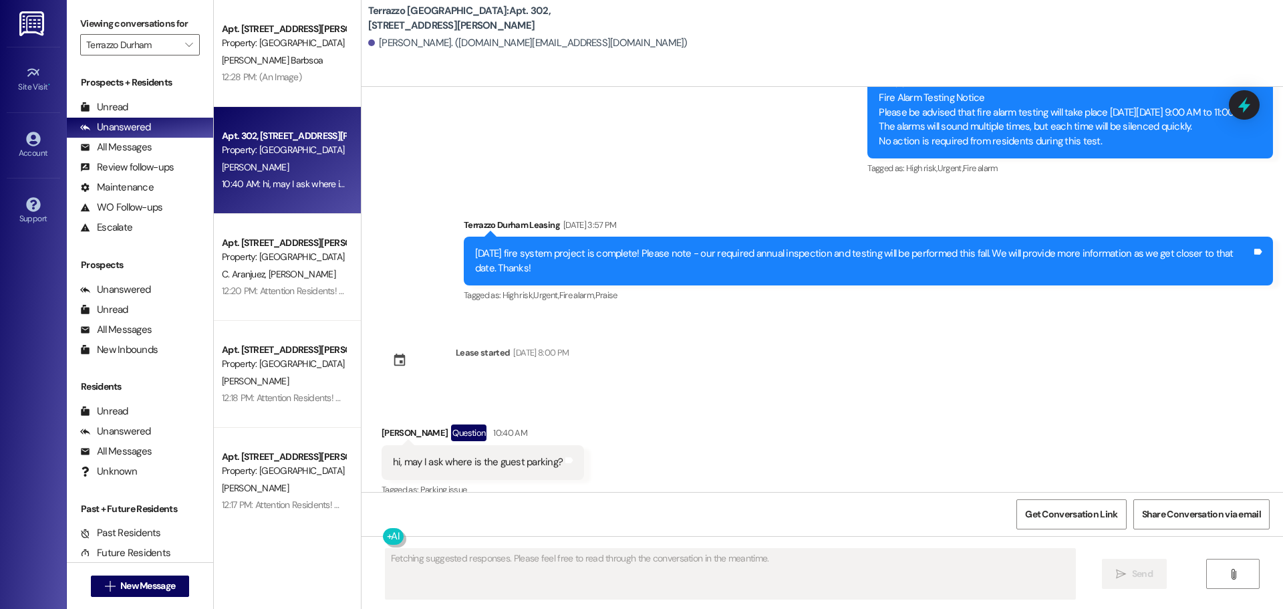
scroll to position [479, 0]
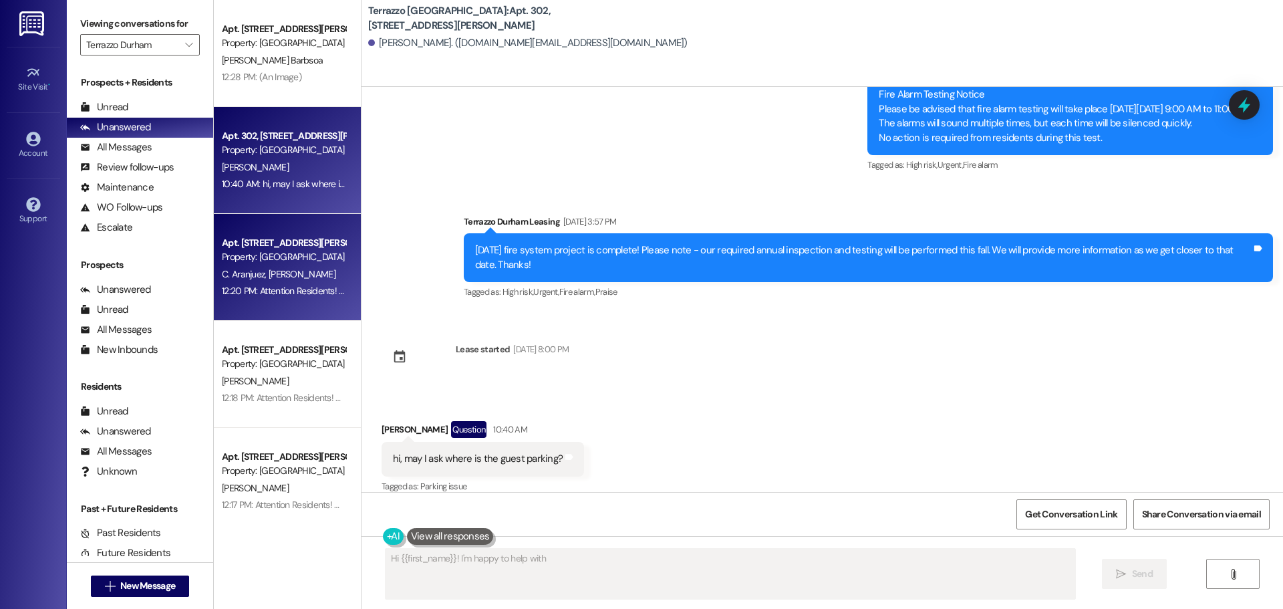
type textarea "Hi {{first_name}}! I'm happy to help with"
click at [274, 243] on div "Apt. [STREET_ADDRESS][PERSON_NAME]" at bounding box center [284, 243] width 124 height 14
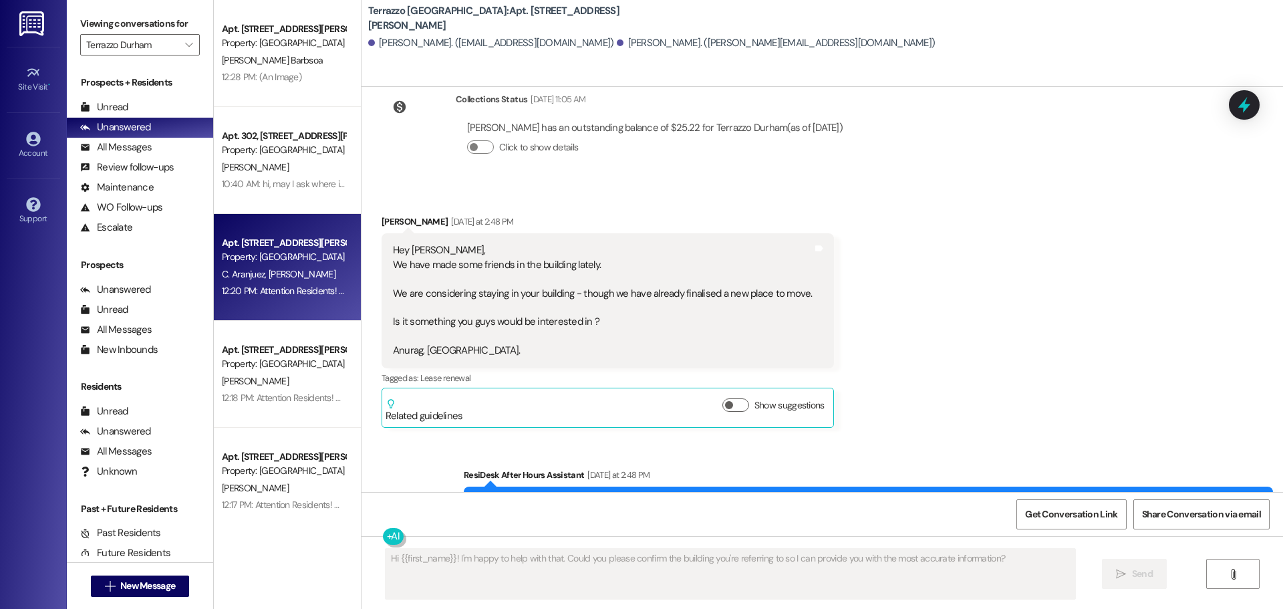
scroll to position [3055, 0]
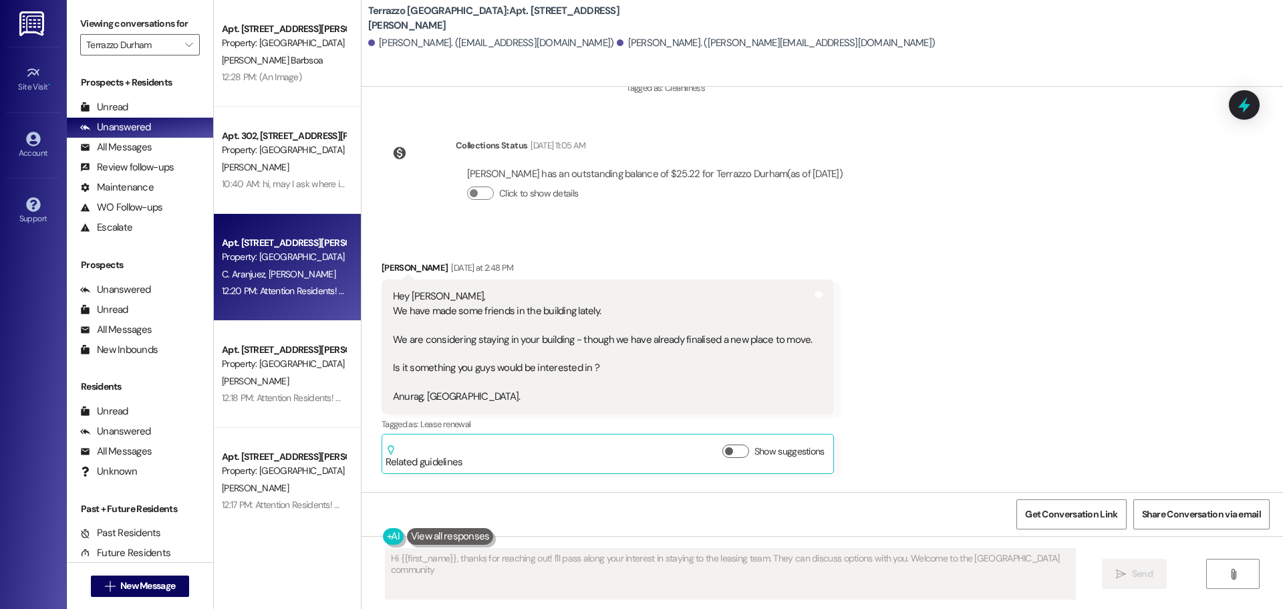
type textarea "Hi {{first_name}}, thanks for reaching out! I'll pass along your interest in st…"
click at [113, 102] on div "Unread" at bounding box center [104, 107] width 48 height 14
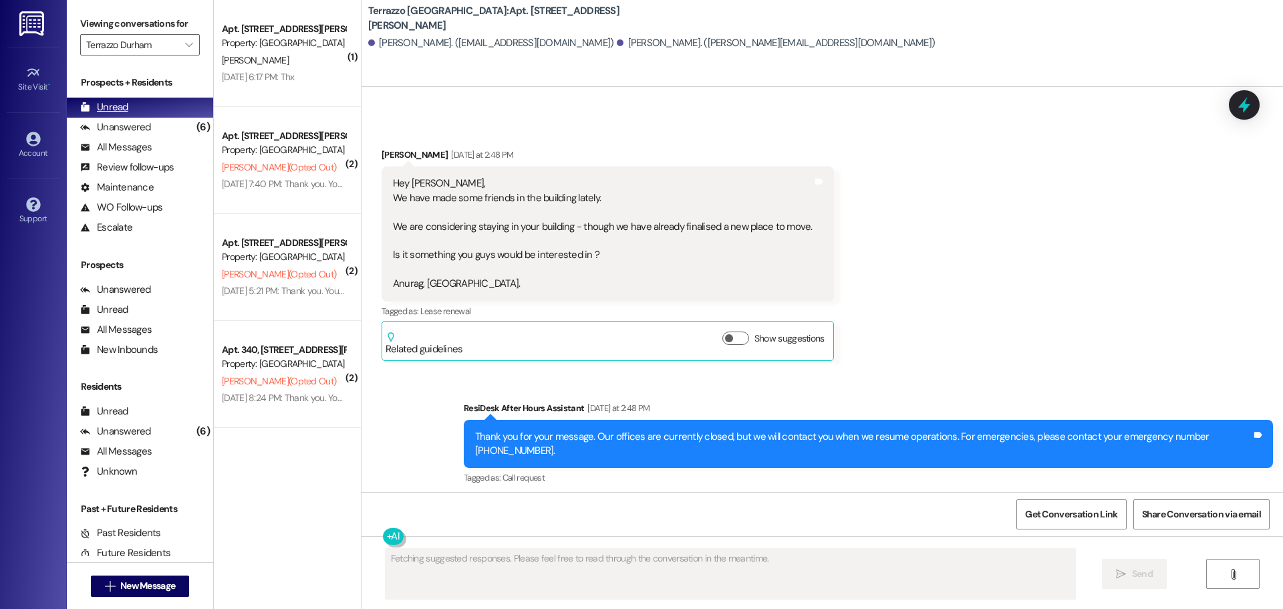
scroll to position [3255, 0]
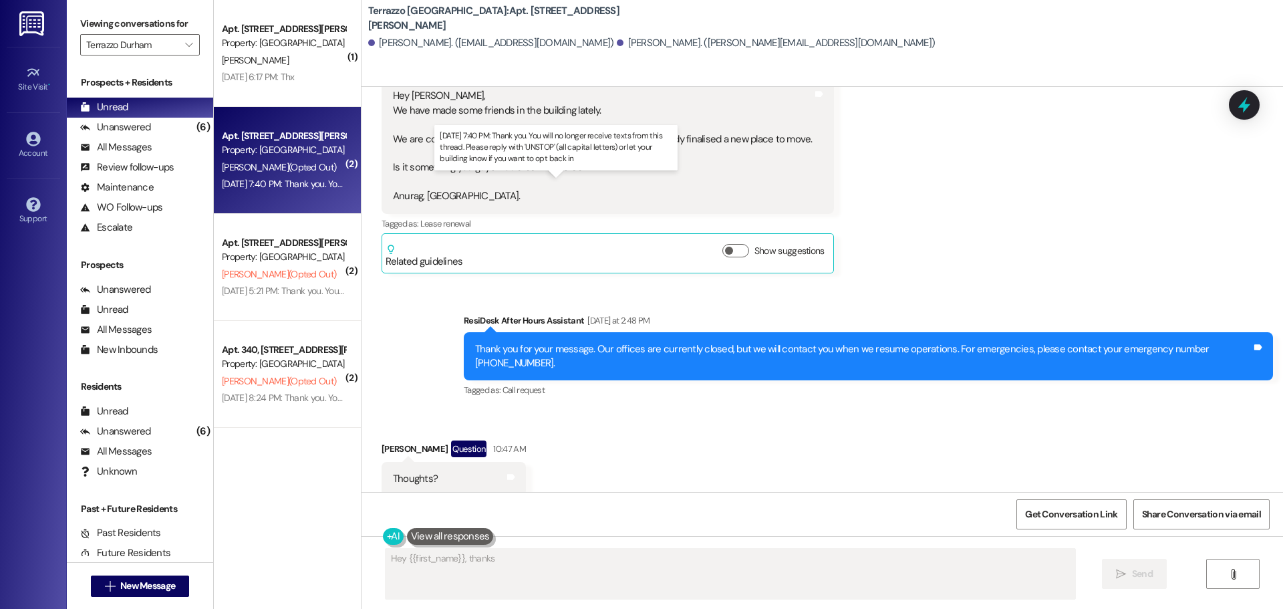
click at [274, 188] on div "[DATE] 7:40 PM: Thank you. You will no longer receive texts from this thread. P…" at bounding box center [552, 184] width 660 height 12
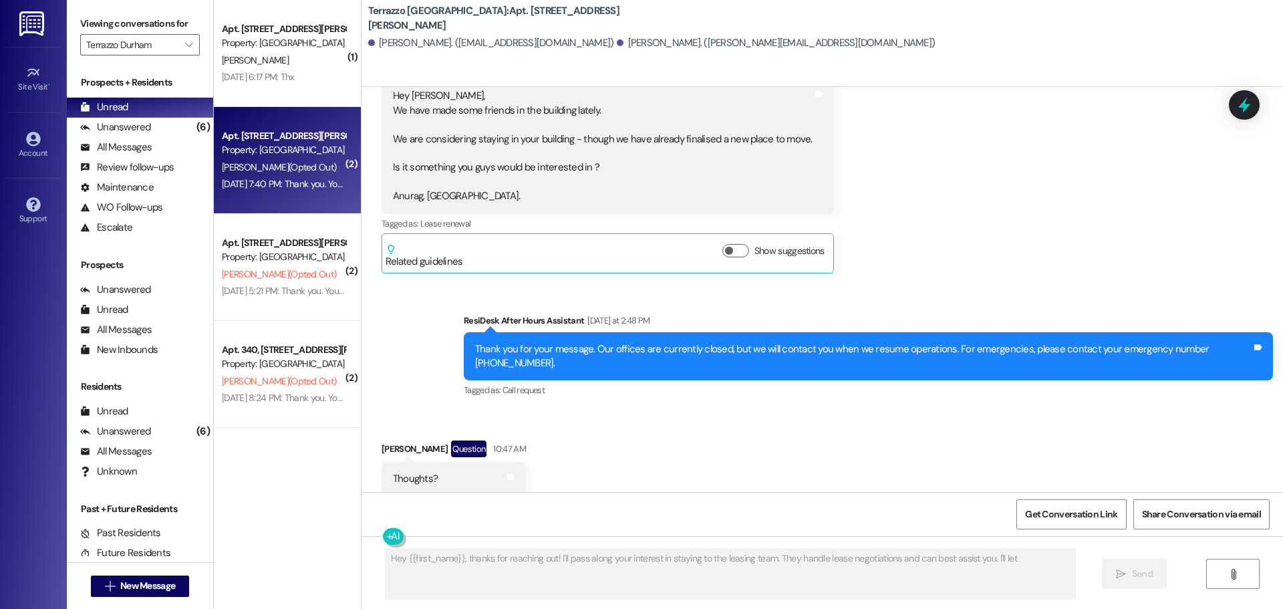
scroll to position [1654, 0]
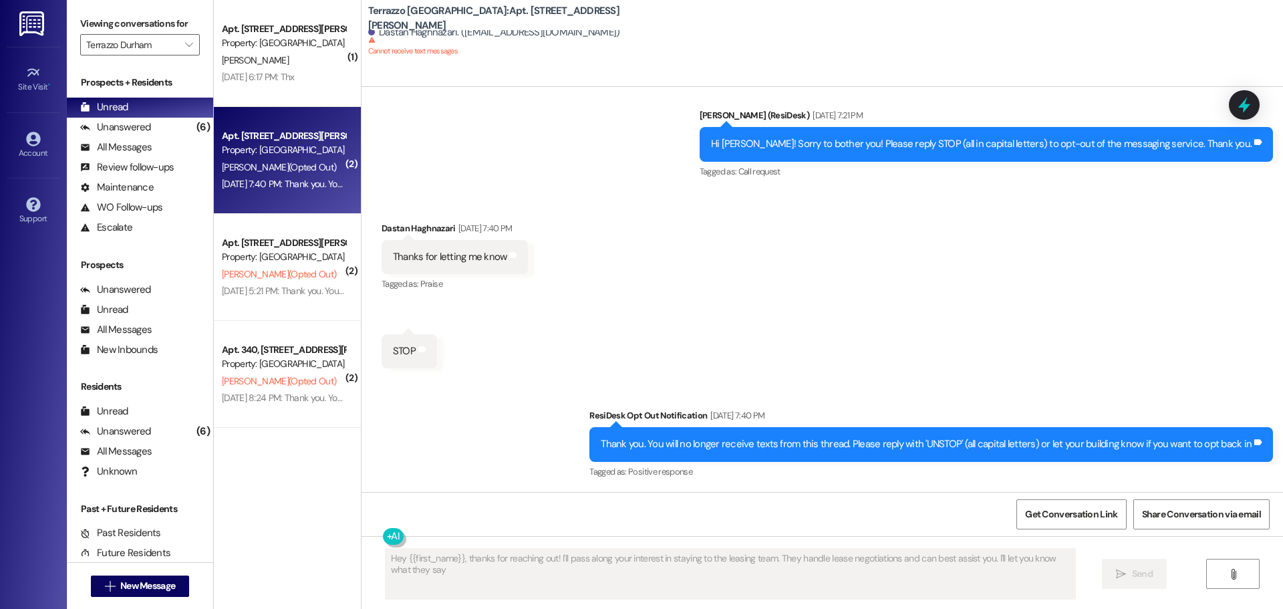
type textarea "Hey {{first_name}}, thanks for reaching out! I'll pass along your interest in s…"
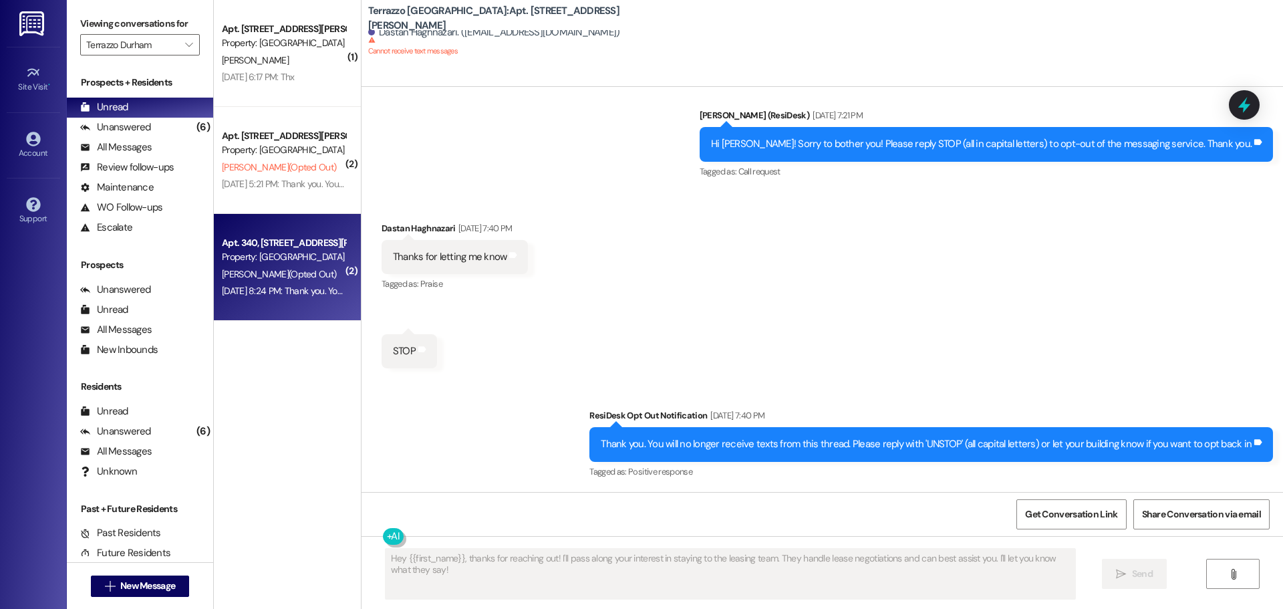
click at [278, 251] on div "Property: [GEOGRAPHIC_DATA]" at bounding box center [284, 257] width 124 height 14
type textarea "Fetching suggested responses. Please feel free to read through the conversation…"
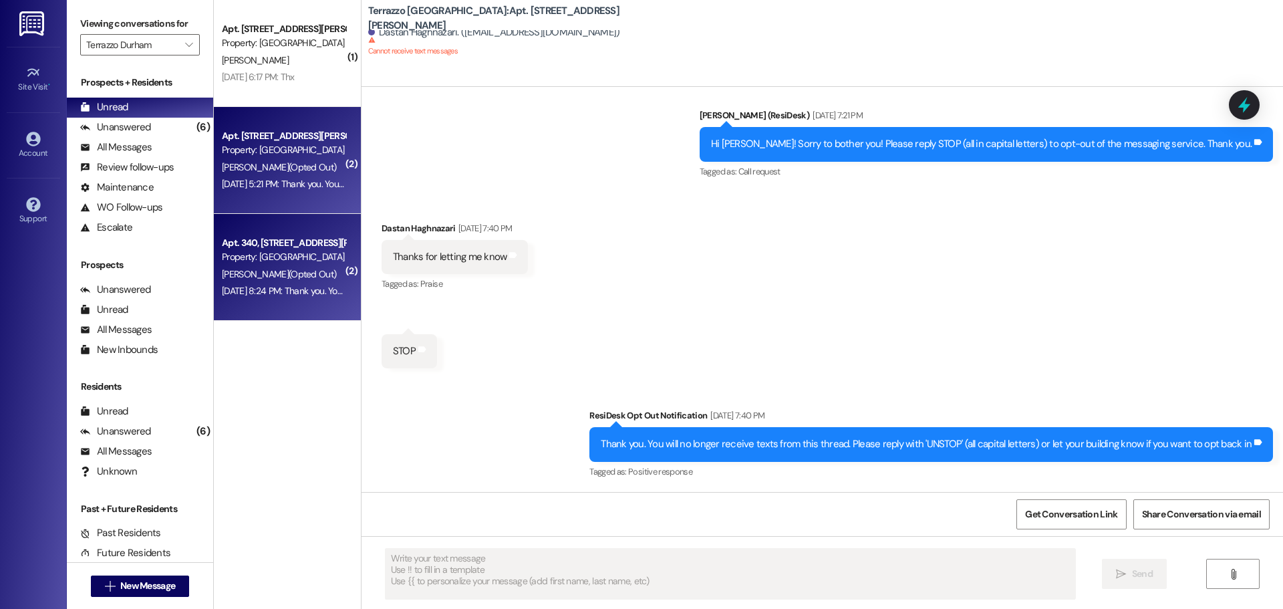
scroll to position [1267, 0]
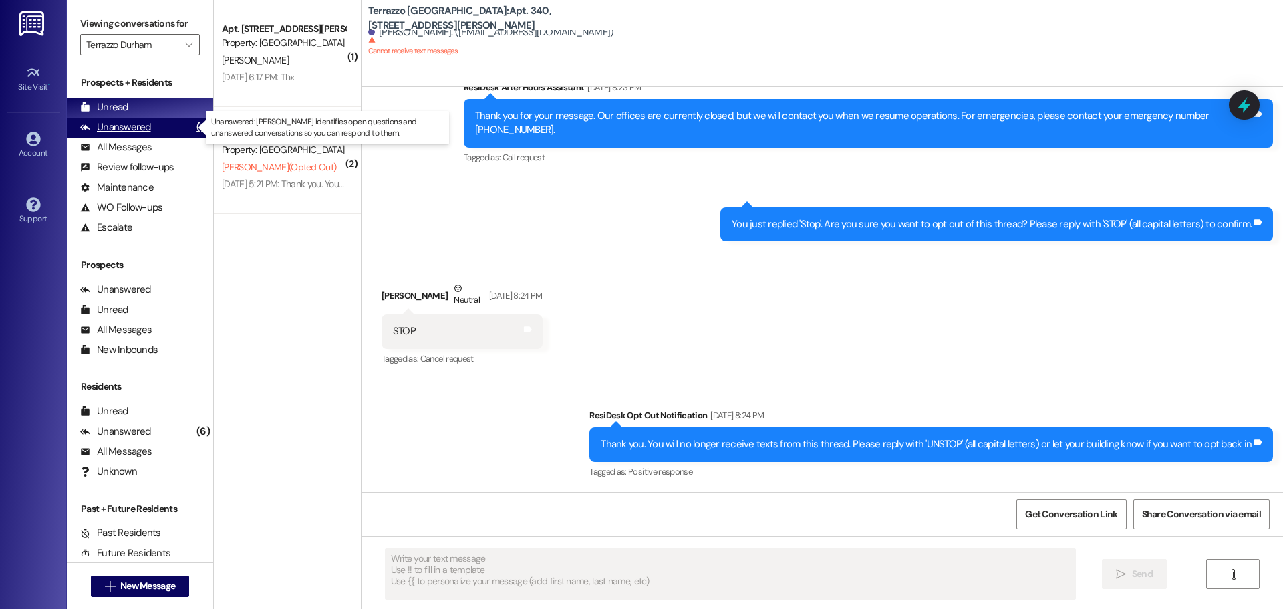
click at [116, 122] on div "Unanswered" at bounding box center [115, 127] width 71 height 14
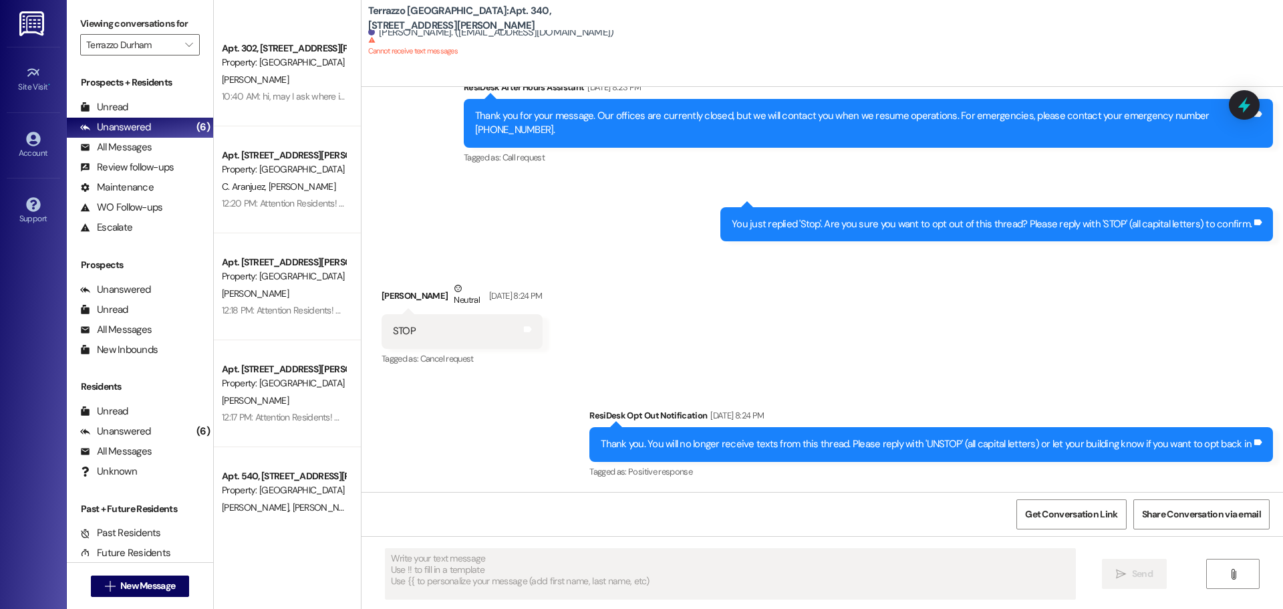
scroll to position [235, 0]
